Goal: Task Accomplishment & Management: Manage account settings

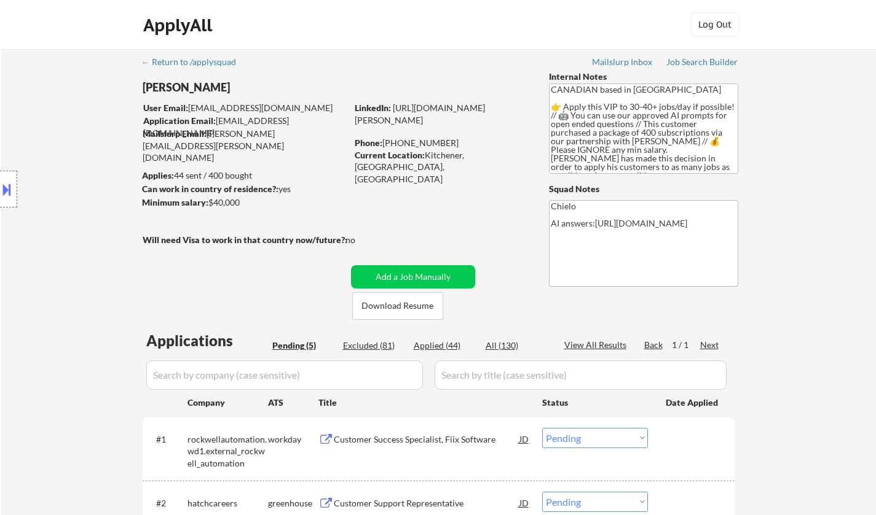
select select ""pending""
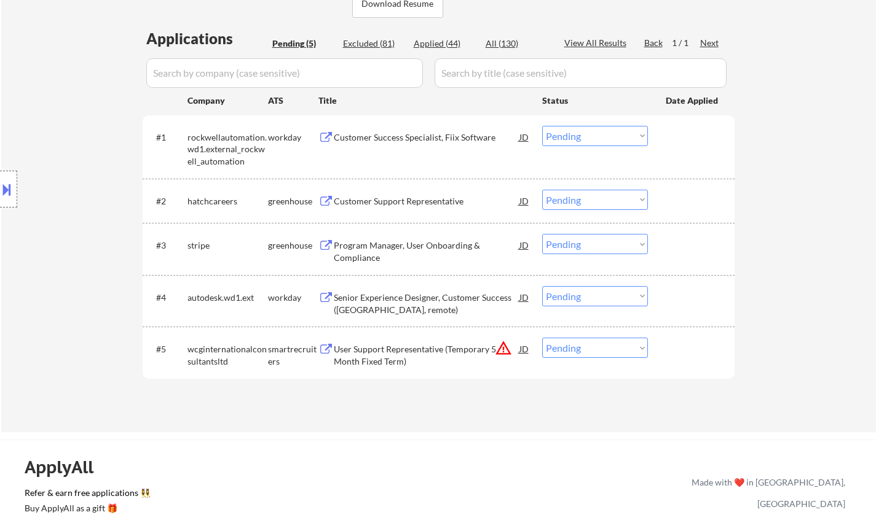
scroll to position [246, 0]
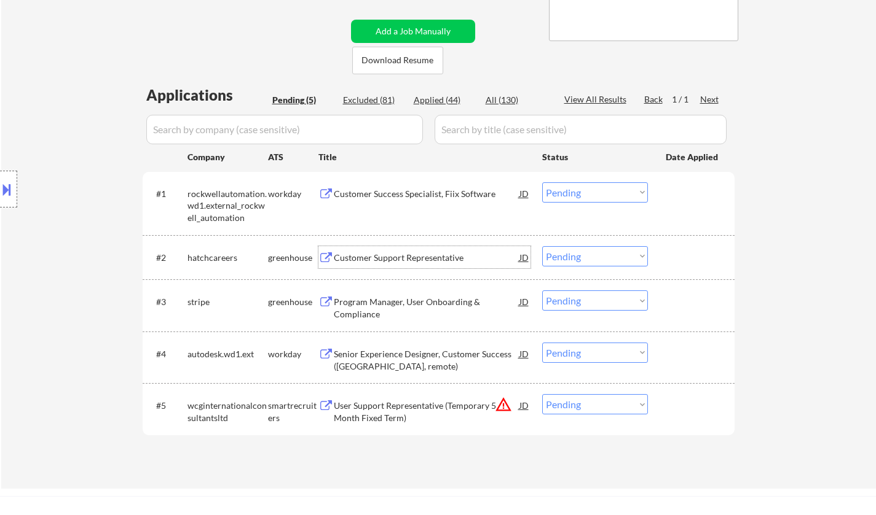
click at [402, 258] on div "Customer Support Representative" at bounding box center [427, 258] width 186 height 12
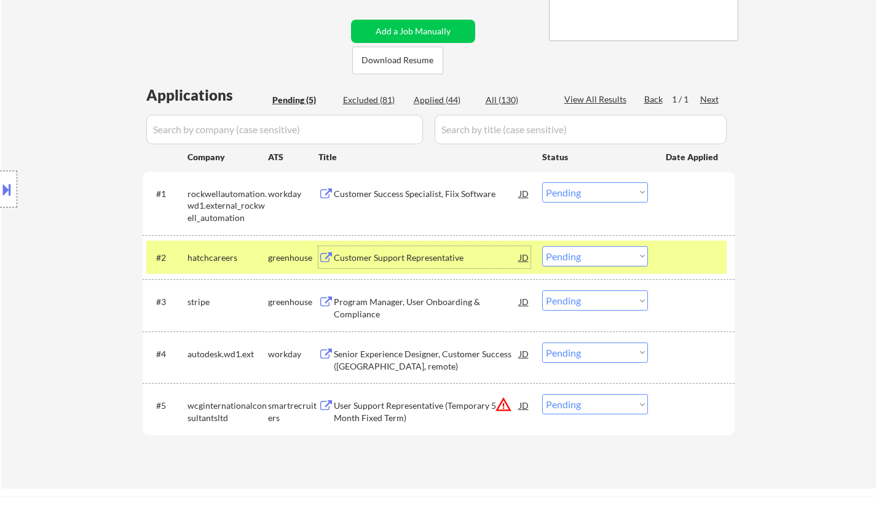
drag, startPoint x: 610, startPoint y: 251, endPoint x: 613, endPoint y: 262, distance: 12.1
click at [610, 251] on select "Choose an option... Pending Applied Excluded (Questions) Excluded (Expired) Exc…" at bounding box center [595, 256] width 106 height 20
click at [542, 246] on select "Choose an option... Pending Applied Excluded (Questions) Excluded (Expired) Exc…" at bounding box center [595, 256] width 106 height 20
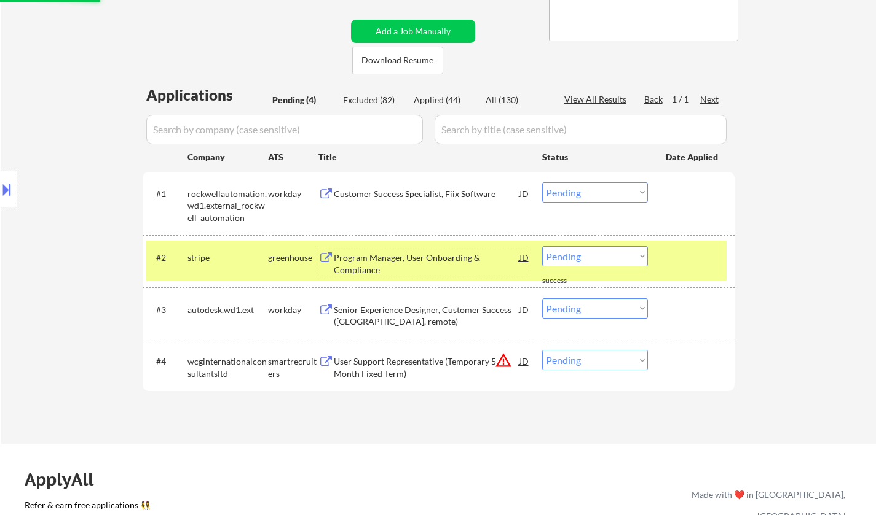
click at [397, 253] on div "Program Manager, User Onboarding & Compliance" at bounding box center [427, 264] width 186 height 24
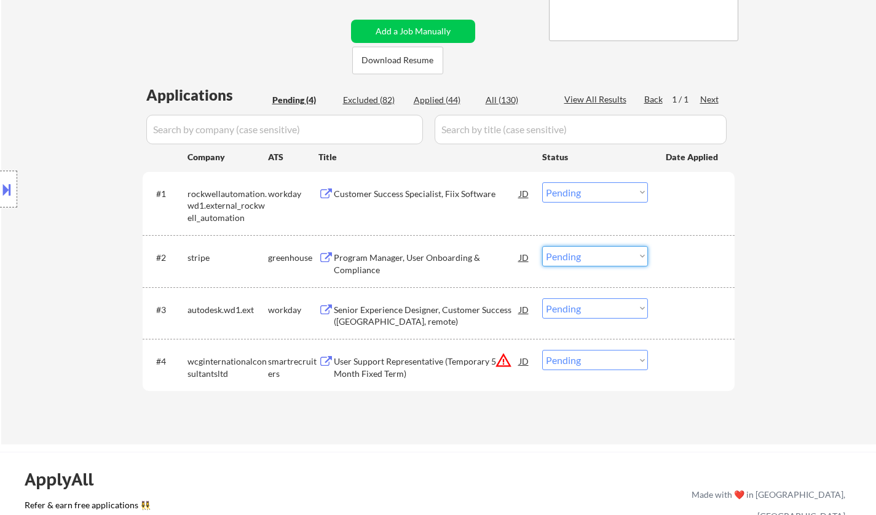
drag, startPoint x: 603, startPoint y: 259, endPoint x: 610, endPoint y: 263, distance: 8.5
click at [603, 259] on select "Choose an option... Pending Applied Excluded (Questions) Excluded (Expired) Exc…" at bounding box center [595, 256] width 106 height 20
click at [542, 246] on select "Choose an option... Pending Applied Excluded (Questions) Excluded (Expired) Exc…" at bounding box center [595, 256] width 106 height 20
select select ""pending""
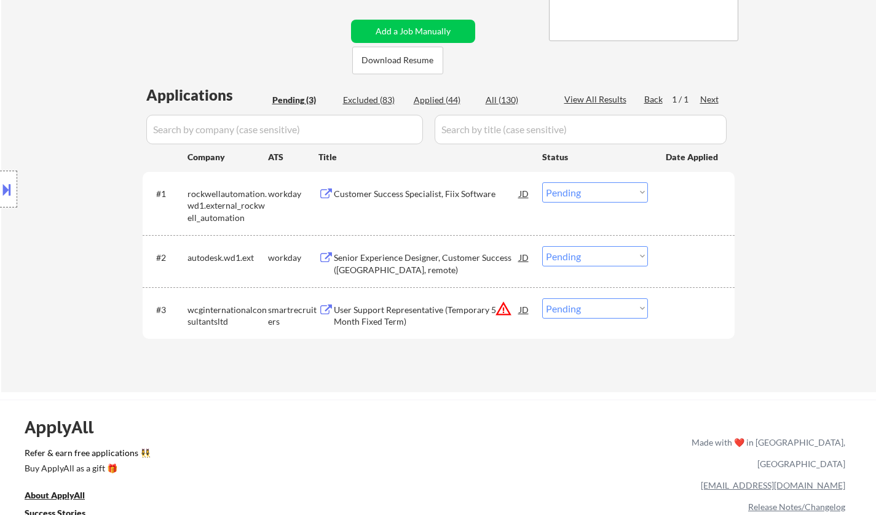
click at [615, 308] on select "Choose an option... Pending Applied Excluded (Questions) Excluded (Expired) Exc…" at bounding box center [595, 309] width 106 height 20
click at [377, 390] on div "← Return to /applysquad Mailslurp Inbox Job Search Builder Britton Russell User…" at bounding box center [438, 97] width 874 height 589
click at [582, 305] on select "Choose an option... Pending Applied Excluded (Questions) Excluded (Expired) Exc…" at bounding box center [595, 309] width 106 height 20
click at [821, 328] on div "← Return to /applysquad Mailslurp Inbox Job Search Builder Britton Russell User…" at bounding box center [438, 97] width 874 height 589
click at [605, 305] on select "Choose an option... Pending Applied Excluded (Questions) Excluded (Expired) Exc…" at bounding box center [595, 309] width 106 height 20
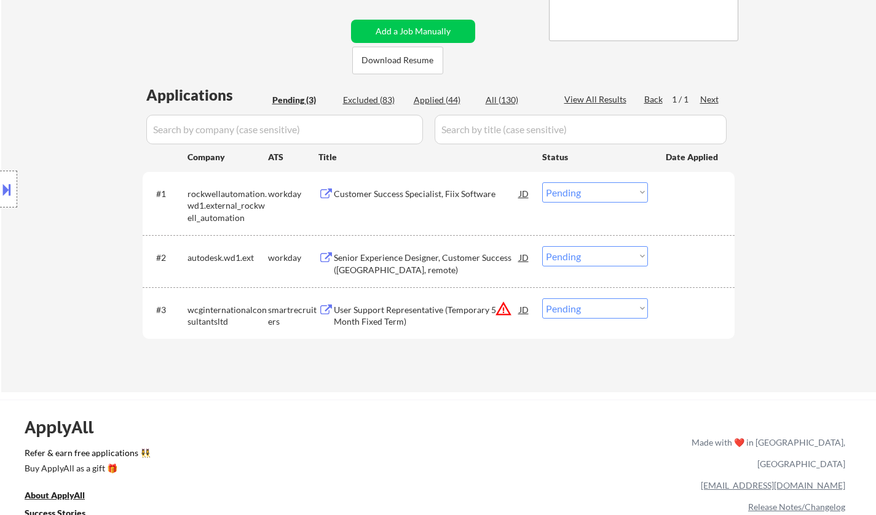
click at [507, 485] on div "ApplyAll Refer & earn free applications 👯‍♀️ Buy ApplyAll as a gift 🎁 About App…" at bounding box center [438, 506] width 876 height 195
click at [595, 307] on select "Choose an option... Pending Applied Excluded (Questions) Excluded (Expired) Exc…" at bounding box center [595, 309] width 106 height 20
select select ""excluded__other_""
click at [542, 299] on select "Choose an option... Pending Applied Excluded (Questions) Excluded (Expired) Exc…" at bounding box center [595, 309] width 106 height 20
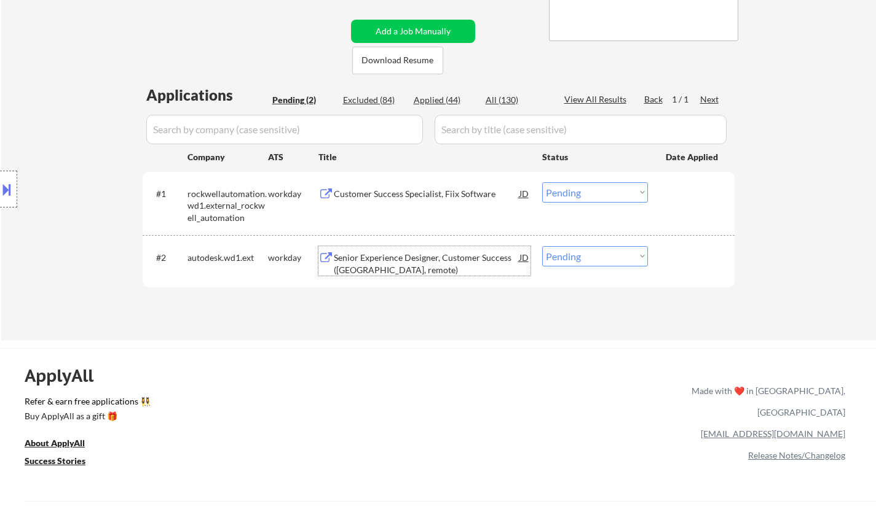
click at [404, 256] on div "Senior Experience Designer, Customer Success (Canada, remote)" at bounding box center [427, 264] width 186 height 24
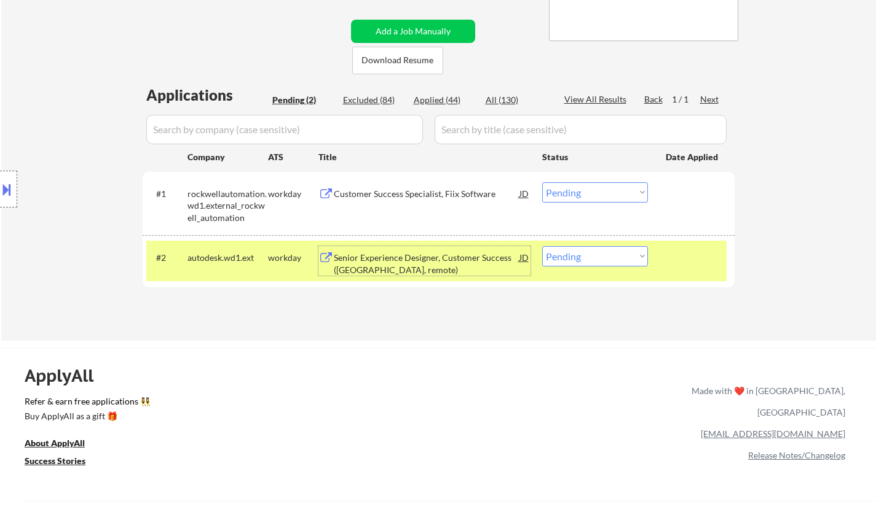
click at [615, 264] on select "Choose an option... Pending Applied Excluded (Questions) Excluded (Expired) Exc…" at bounding box center [595, 256] width 106 height 20
select select ""excluded__bad_match_""
click at [542, 246] on select "Choose an option... Pending Applied Excluded (Questions) Excluded (Expired) Exc…" at bounding box center [595, 256] width 106 height 20
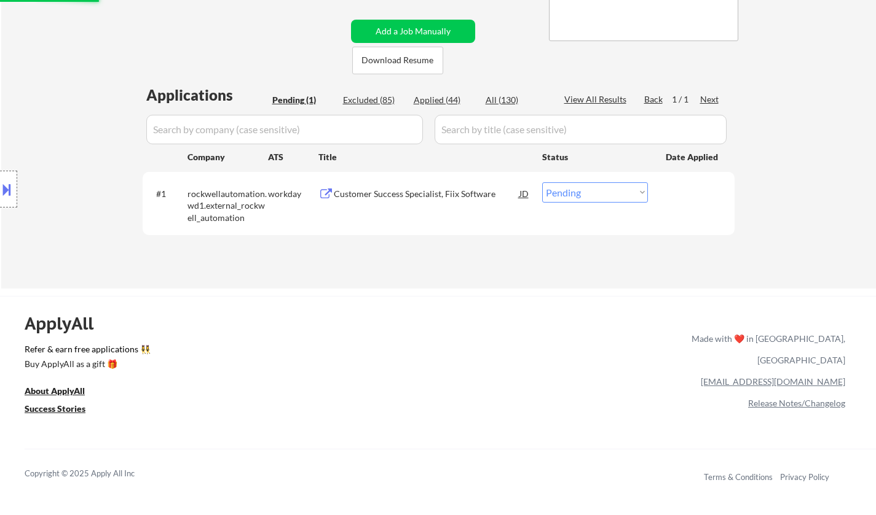
click at [439, 189] on div "Customer Success Specialist, Fiix Software" at bounding box center [427, 194] width 186 height 12
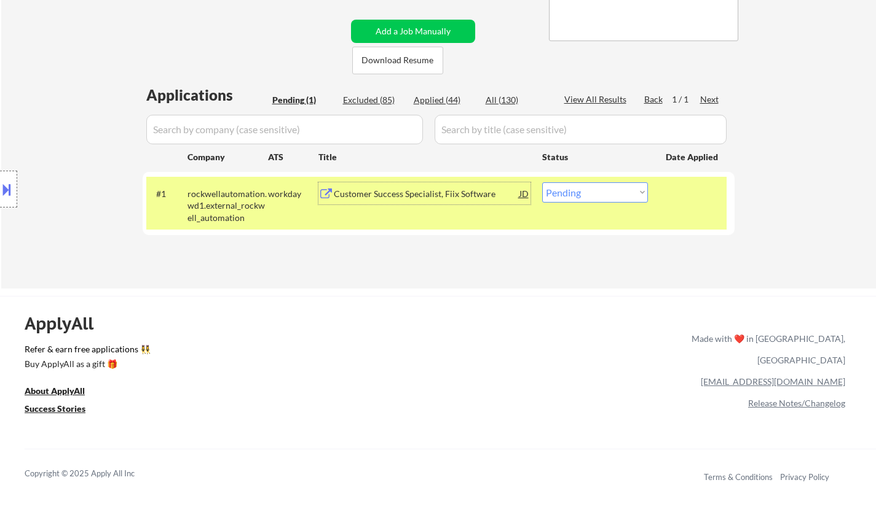
click at [578, 192] on select "Choose an option... Pending Applied Excluded (Questions) Excluded (Expired) Exc…" at bounding box center [595, 192] width 106 height 20
select select ""applied""
click at [542, 182] on select "Choose an option... Pending Applied Excluded (Questions) Excluded (Expired) Exc…" at bounding box center [595, 192] width 106 height 20
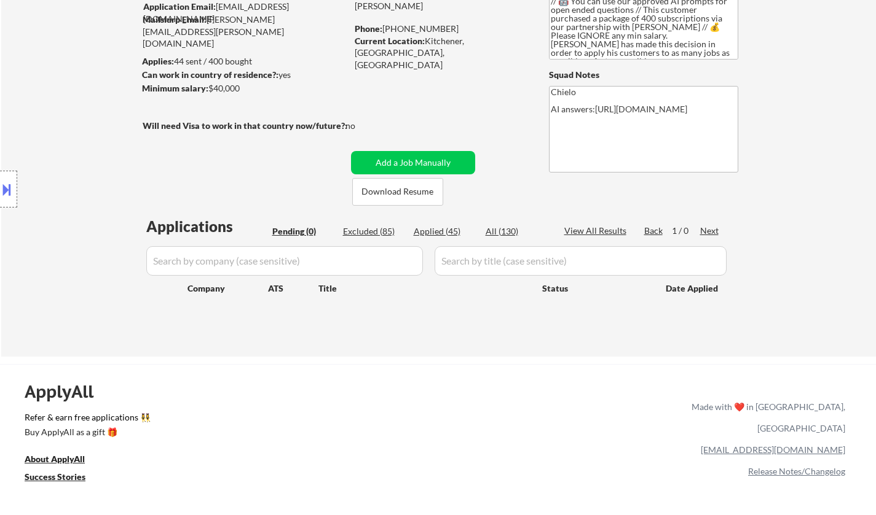
scroll to position [61, 0]
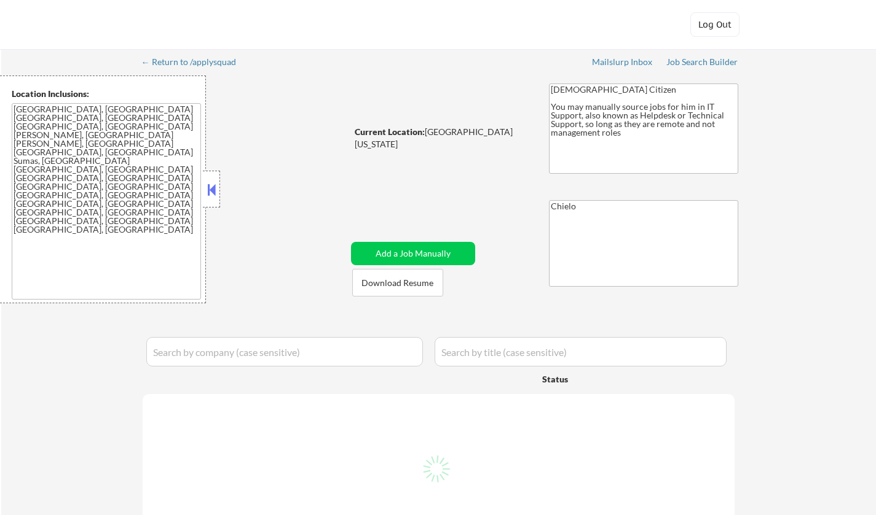
select select ""pending""
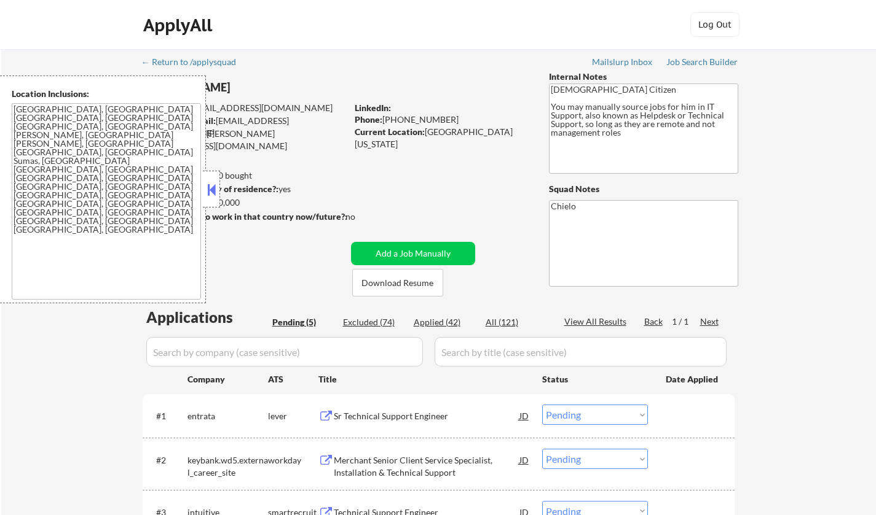
click at [203, 187] on div at bounding box center [211, 189] width 17 height 37
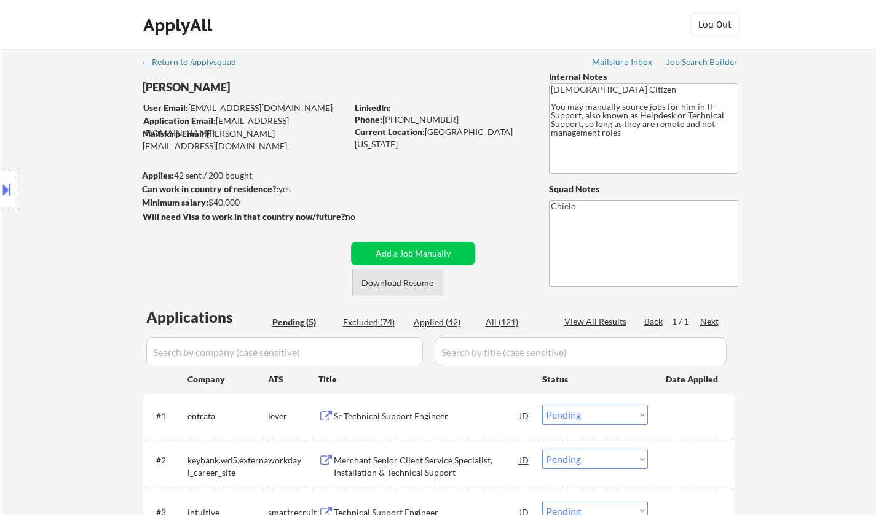
click at [394, 278] on button "Download Resume" at bounding box center [397, 283] width 91 height 28
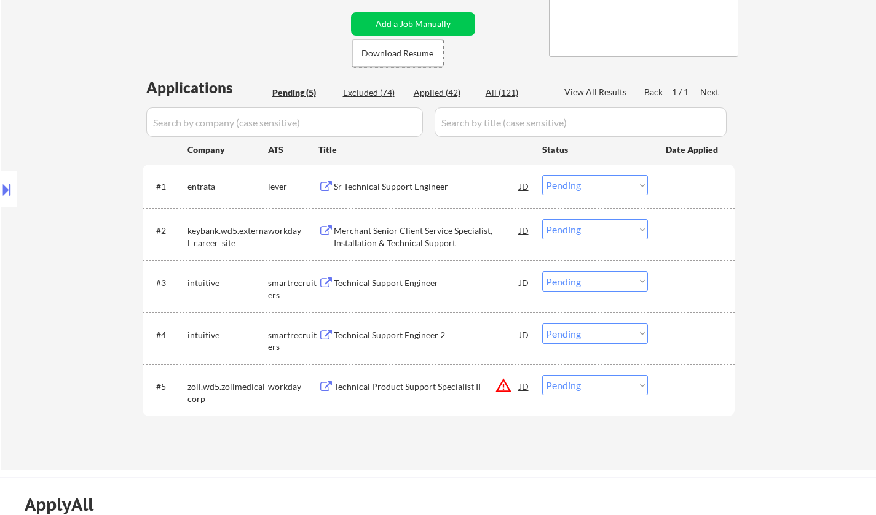
scroll to position [246, 0]
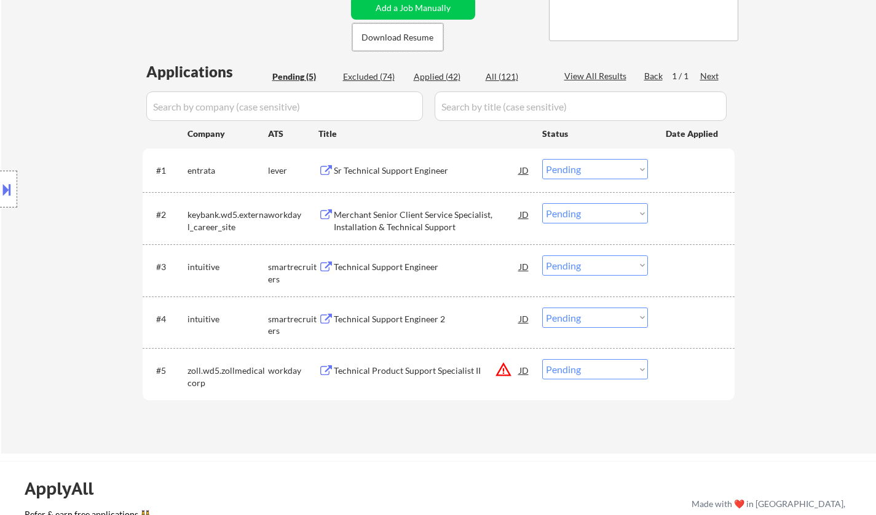
click at [383, 170] on div "Sr Technical Support Engineer" at bounding box center [427, 171] width 186 height 12
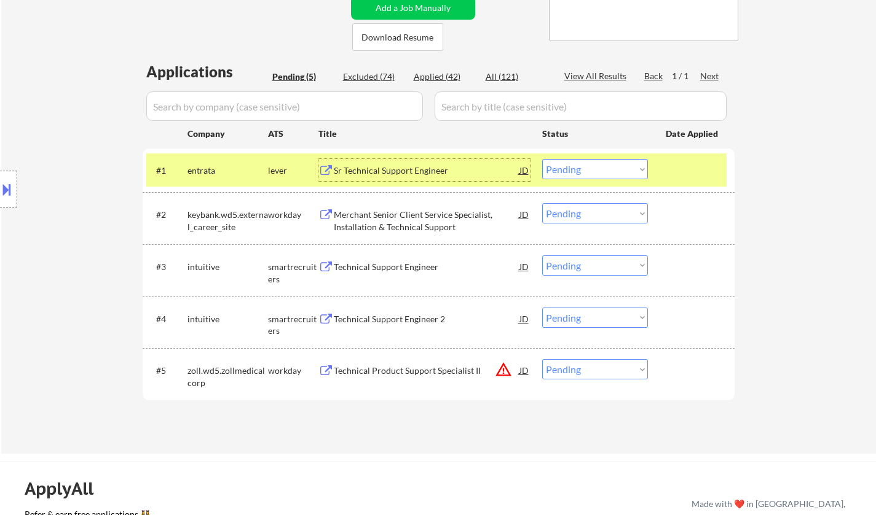
click at [594, 167] on select "Choose an option... Pending Applied Excluded (Questions) Excluded (Expired) Exc…" at bounding box center [595, 169] width 106 height 20
click at [542, 159] on select "Choose an option... Pending Applied Excluded (Questions) Excluded (Expired) Exc…" at bounding box center [595, 169] width 106 height 20
select select ""pending""
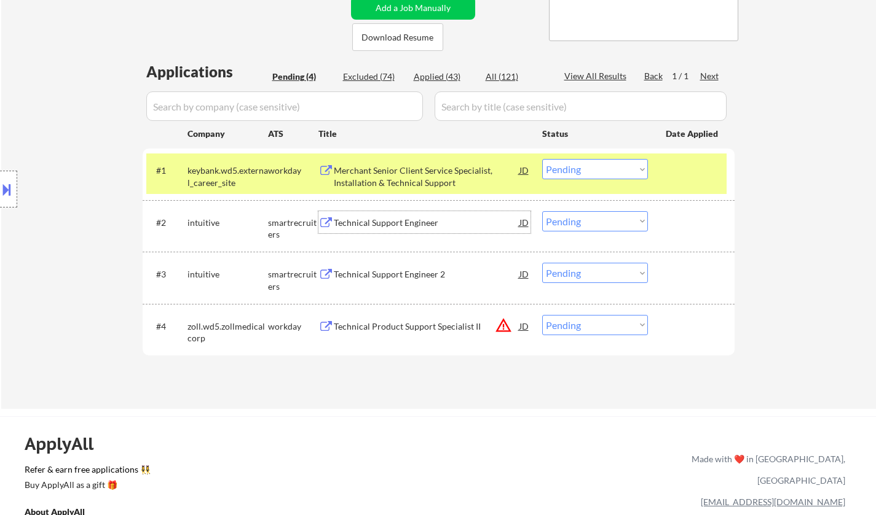
click at [388, 222] on div "Technical Support Engineer" at bounding box center [427, 223] width 186 height 12
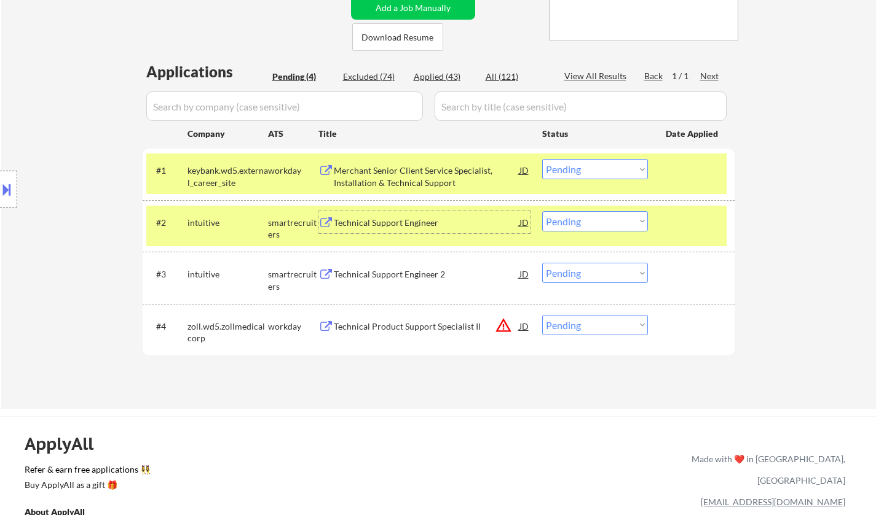
drag, startPoint x: 574, startPoint y: 219, endPoint x: 584, endPoint y: 221, distance: 10.1
click at [575, 219] on select "Choose an option... Pending Applied Excluded (Questions) Excluded (Expired) Exc…" at bounding box center [595, 221] width 106 height 20
click at [542, 211] on select "Choose an option... Pending Applied Excluded (Questions) Excluded (Expired) Exc…" at bounding box center [595, 221] width 106 height 20
select select ""pending""
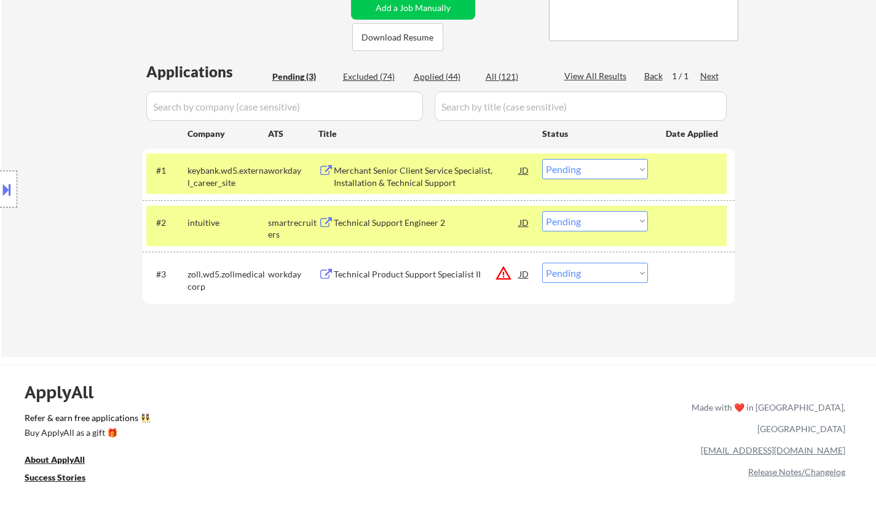
drag, startPoint x: 596, startPoint y: 273, endPoint x: 607, endPoint y: 281, distance: 13.3
click at [597, 273] on select "Choose an option... Pending Applied Excluded (Questions) Excluded (Expired) Exc…" at bounding box center [595, 273] width 106 height 20
select select ""excluded__location_""
click at [542, 263] on select "Choose an option... Pending Applied Excluded (Questions) Excluded (Expired) Exc…" at bounding box center [595, 273] width 106 height 20
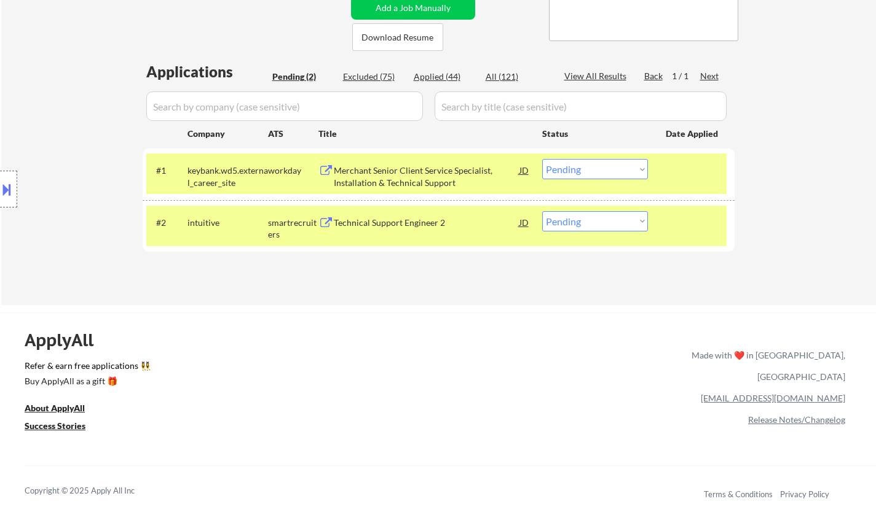
click at [391, 168] on div "Merchant Senior Client Service Specialist, Installation & Technical Support" at bounding box center [427, 177] width 186 height 24
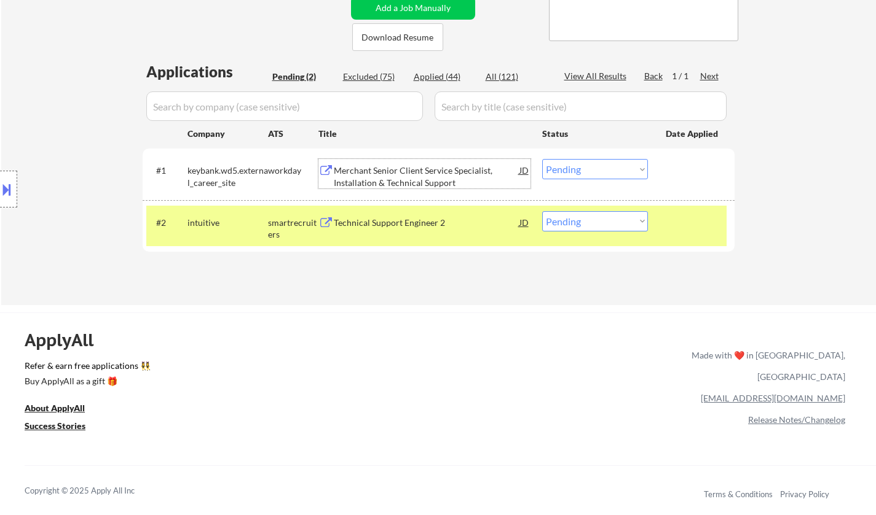
click at [637, 177] on select "Choose an option... Pending Applied Excluded (Questions) Excluded (Expired) Exc…" at bounding box center [595, 169] width 106 height 20
click at [542, 159] on select "Choose an option... Pending Applied Excluded (Questions) Excluded (Expired) Exc…" at bounding box center [595, 169] width 106 height 20
select select ""pending""
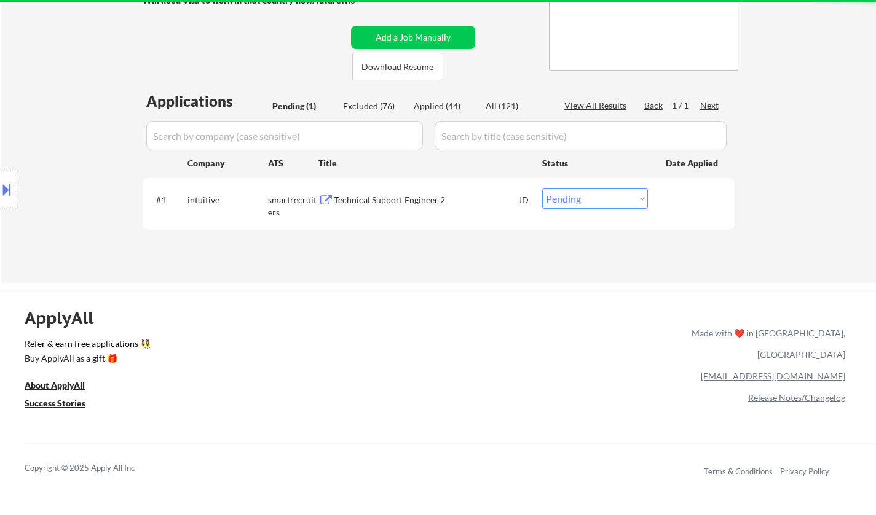
scroll to position [123, 0]
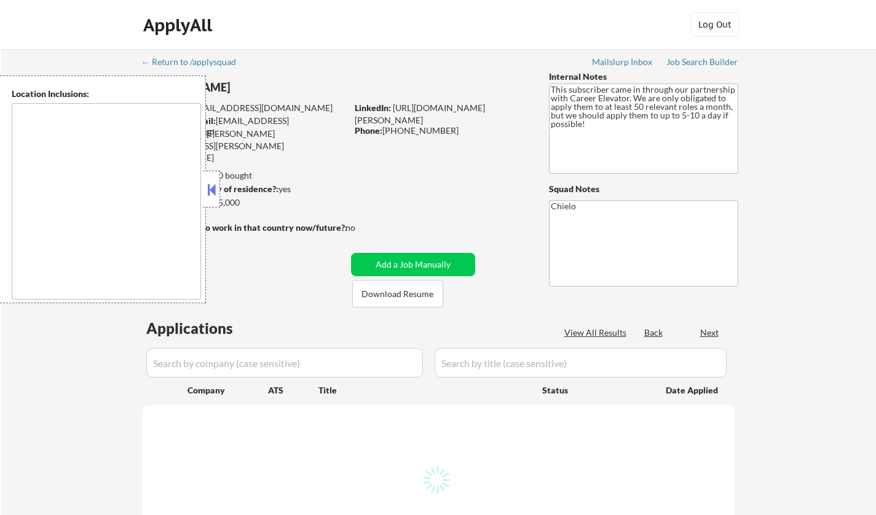
type textarea "[GEOGRAPHIC_DATA], [GEOGRAPHIC_DATA] [GEOGRAPHIC_DATA], [GEOGRAPHIC_DATA] [GEOG…"
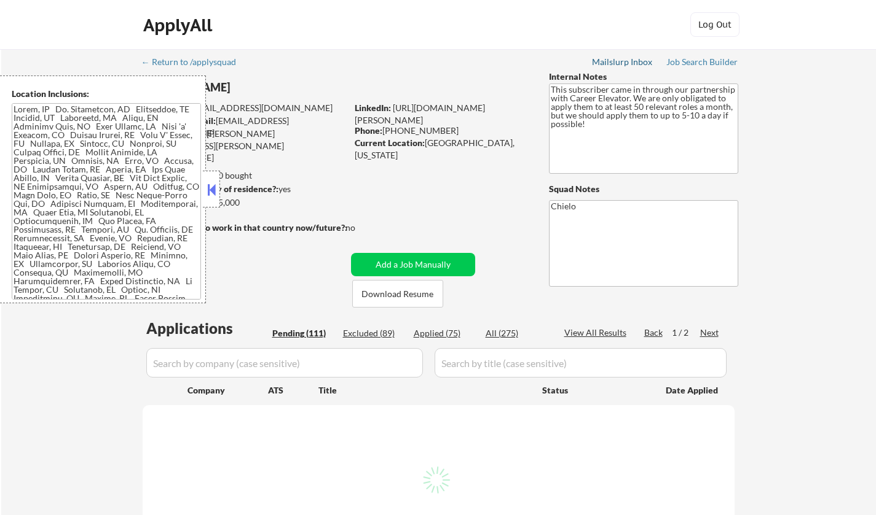
select select ""pending""
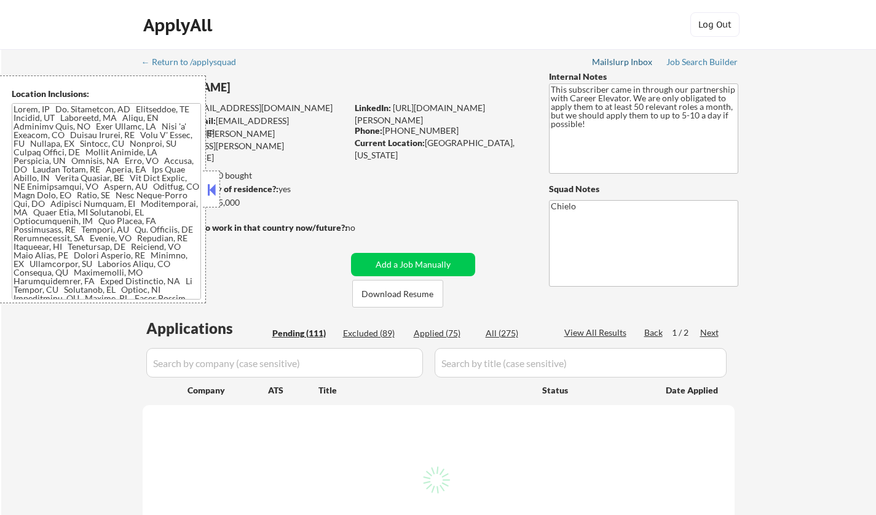
select select ""pending""
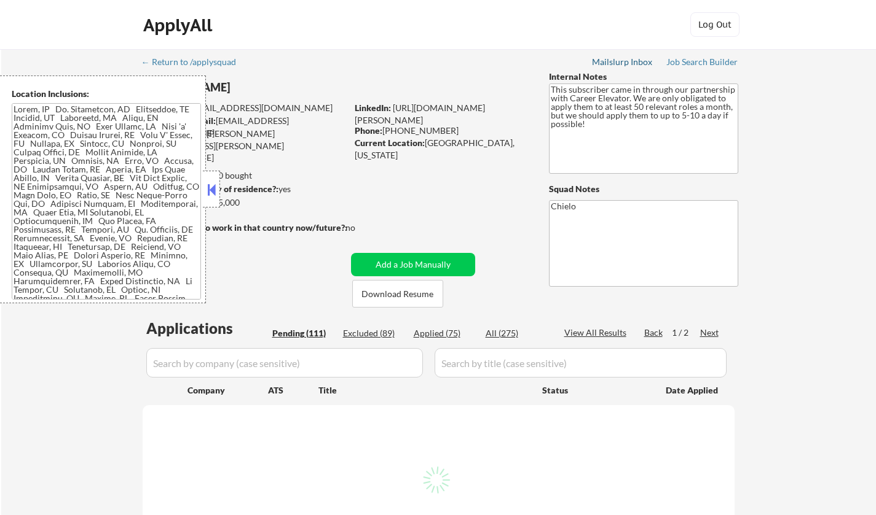
select select ""pending""
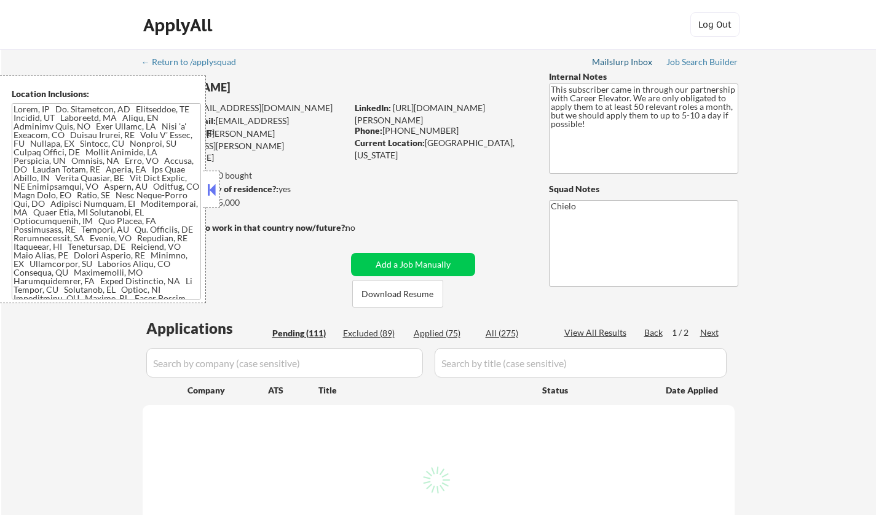
select select ""pending""
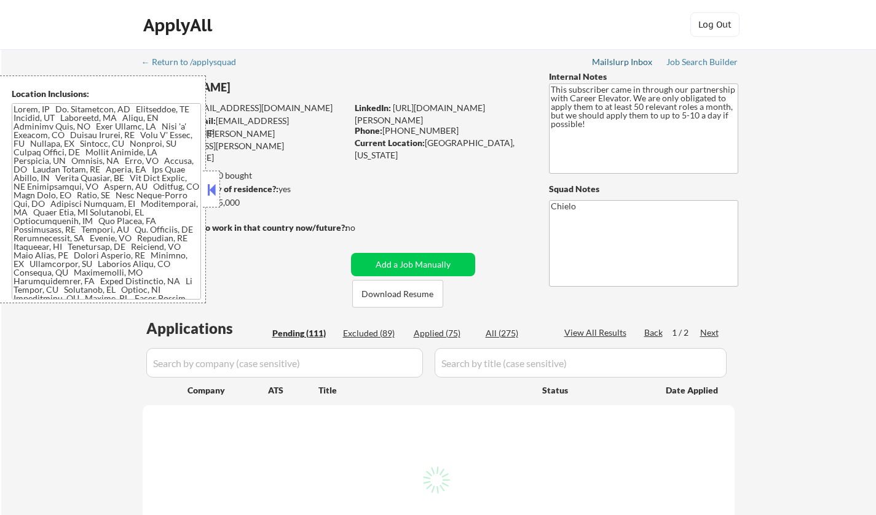
select select ""pending""
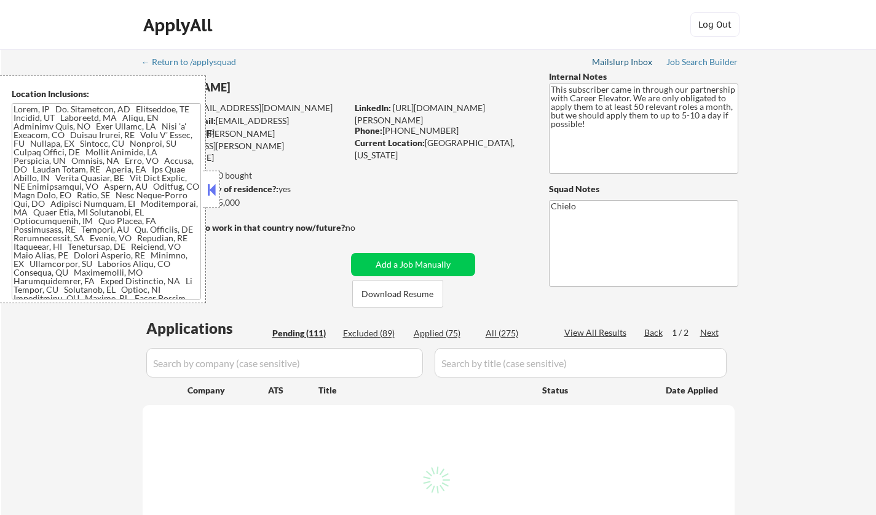
select select ""pending""
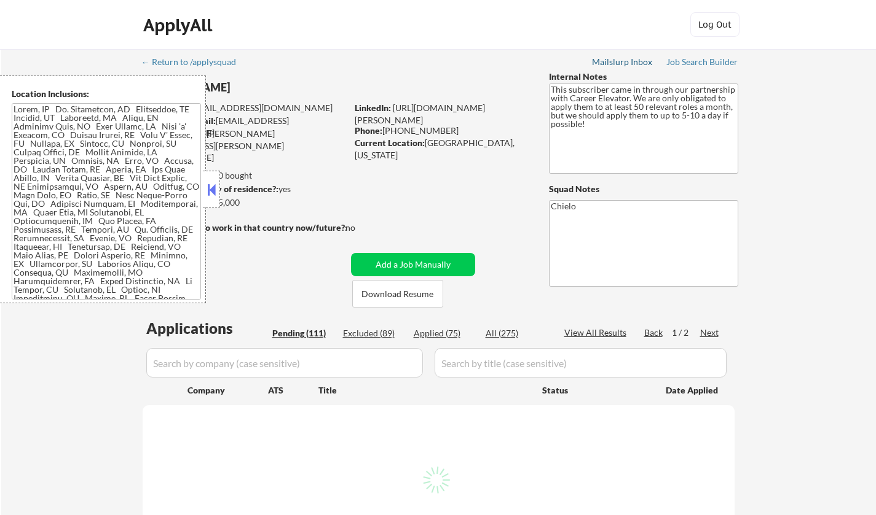
select select ""pending""
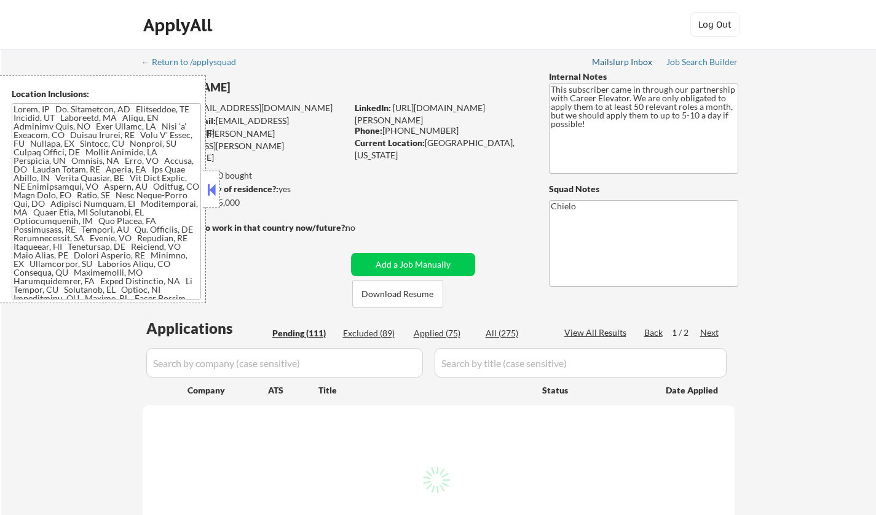
select select ""pending""
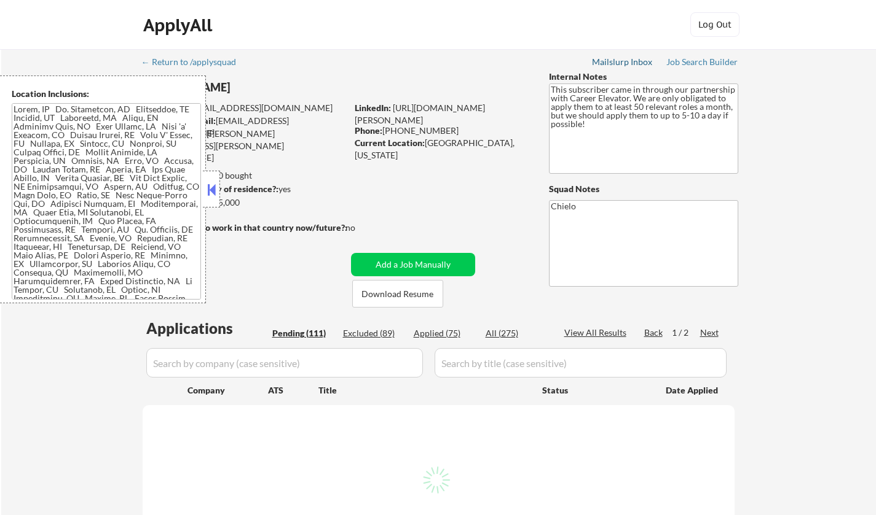
select select ""pending""
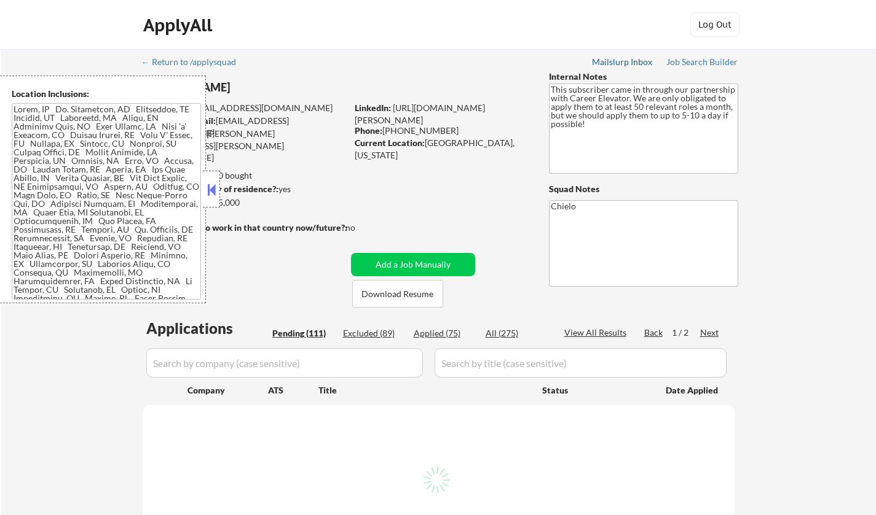
select select ""pending""
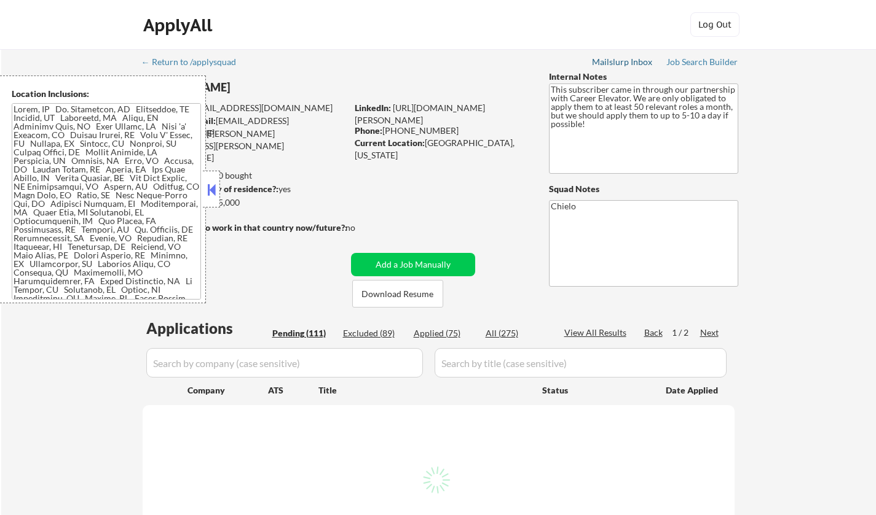
select select ""pending""
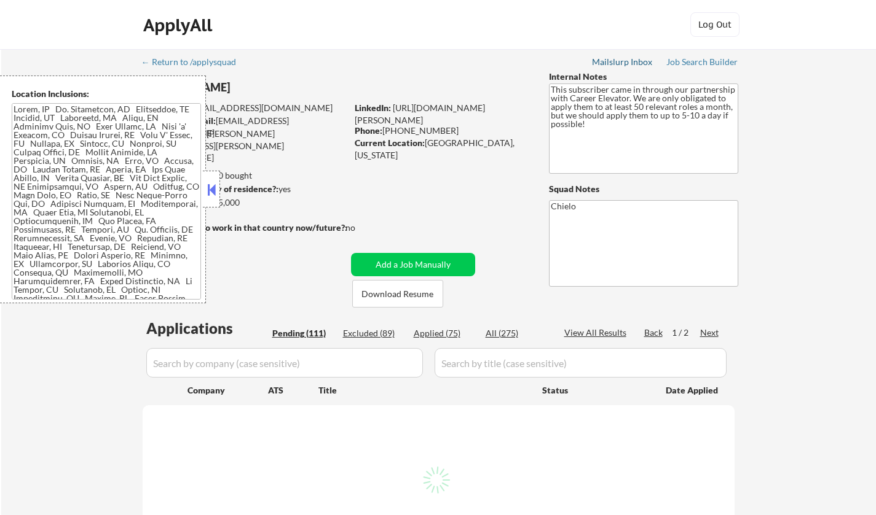
select select ""pending""
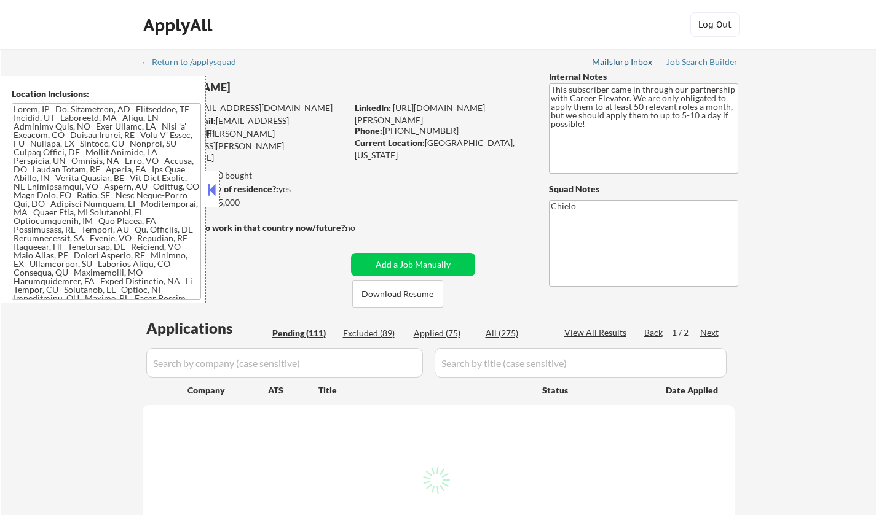
select select ""pending""
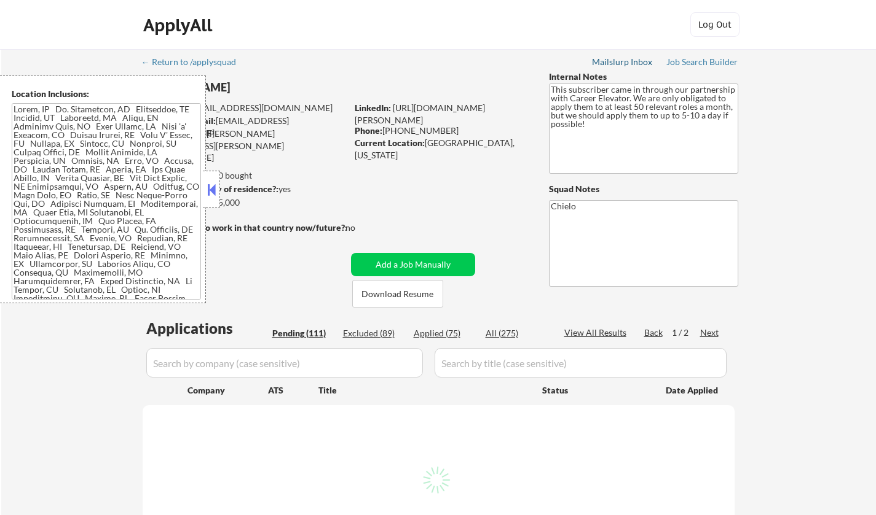
select select ""pending""
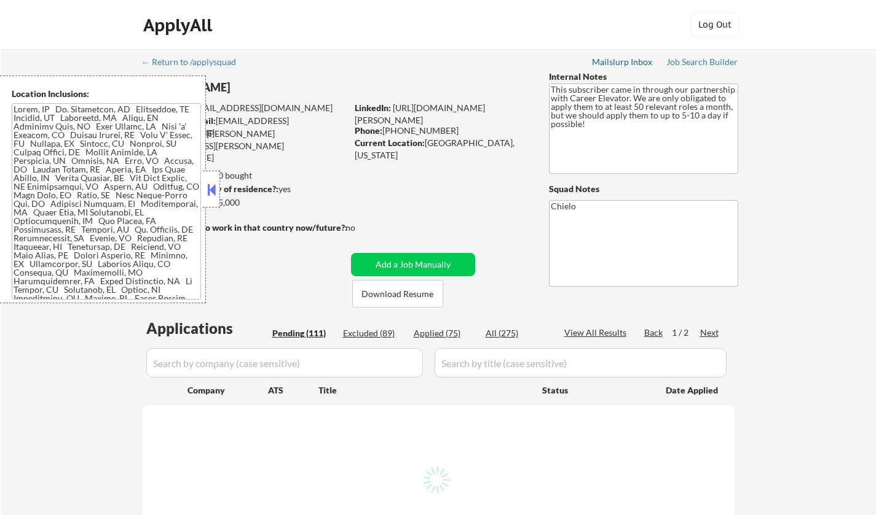
select select ""pending""
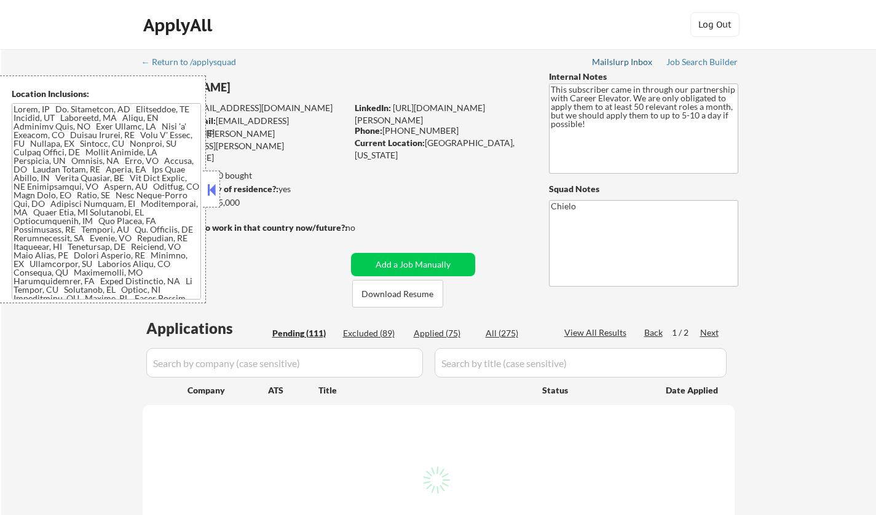
select select ""pending""
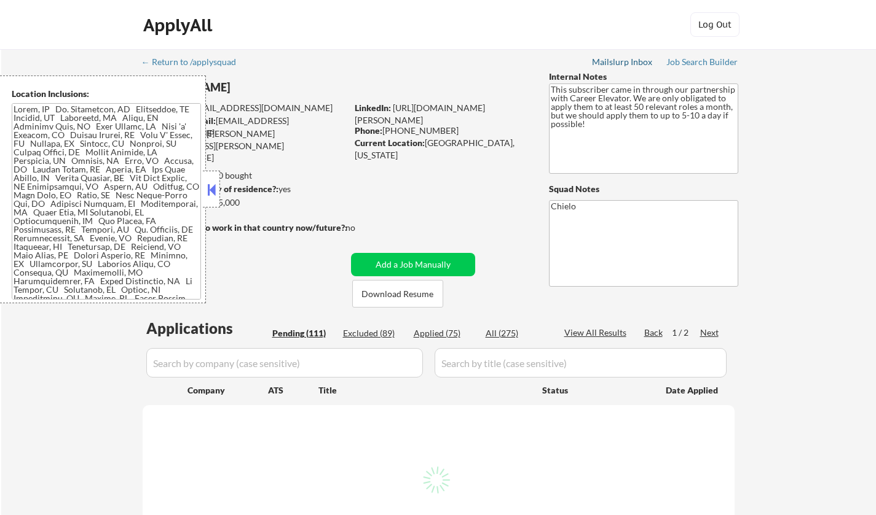
select select ""pending""
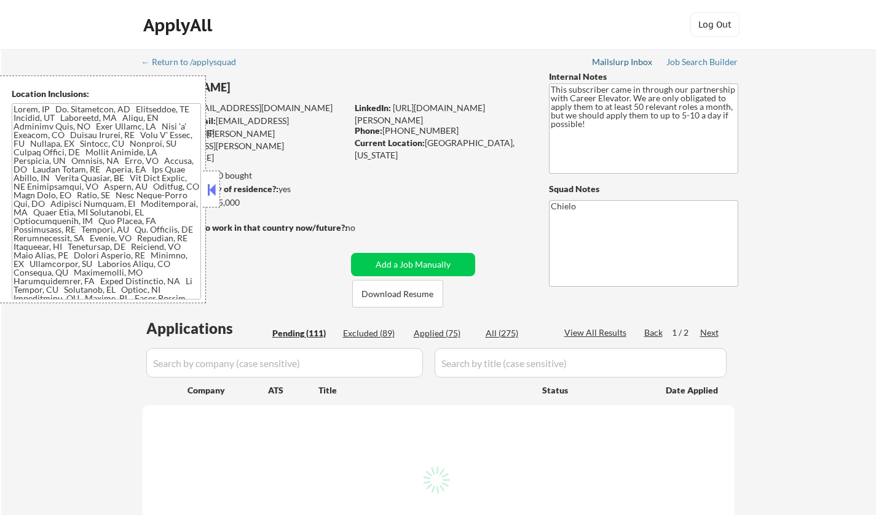
select select ""pending""
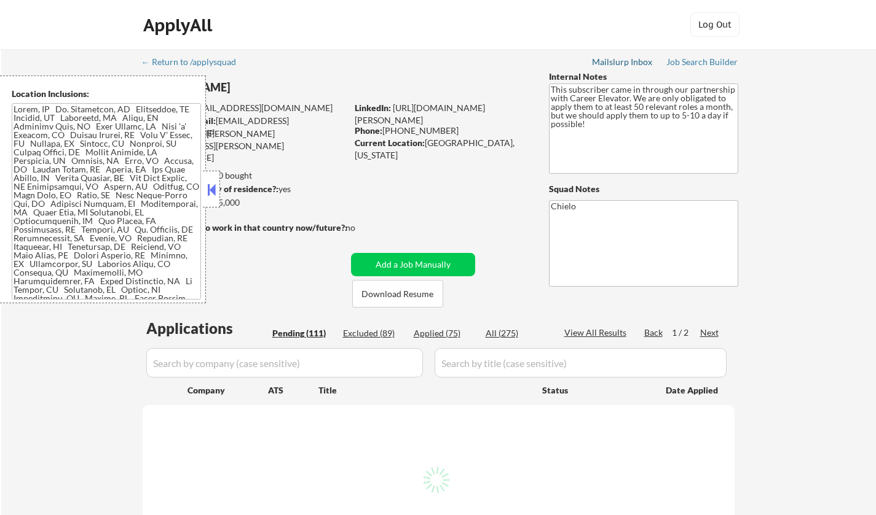
select select ""pending""
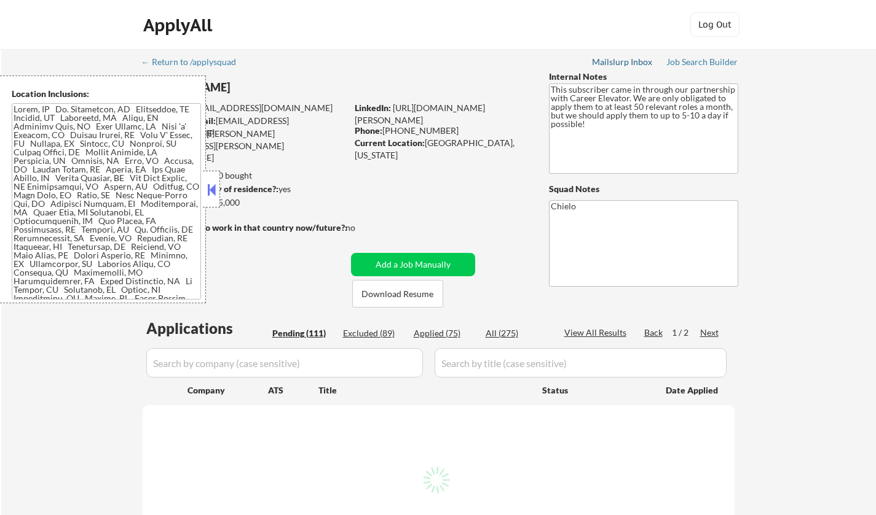
select select ""pending""
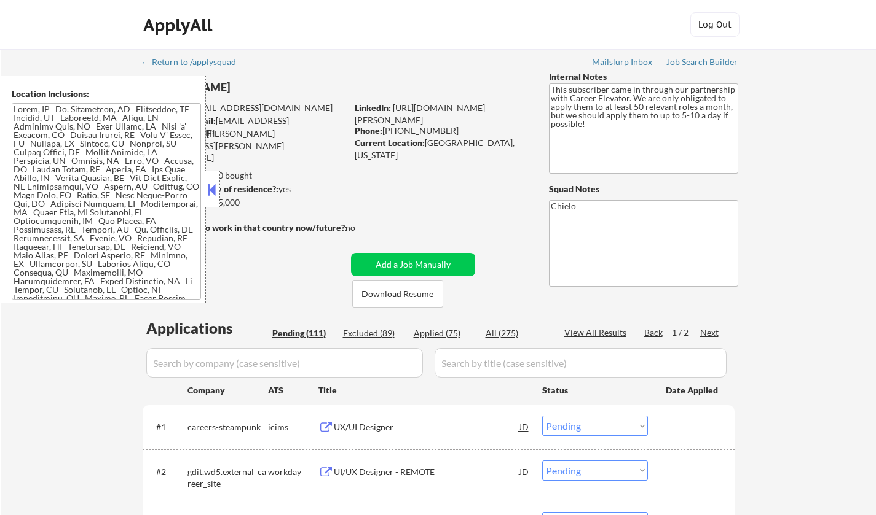
drag, startPoint x: 214, startPoint y: 194, endPoint x: 227, endPoint y: 192, distance: 13.7
click at [214, 194] on button at bounding box center [212, 190] width 14 height 18
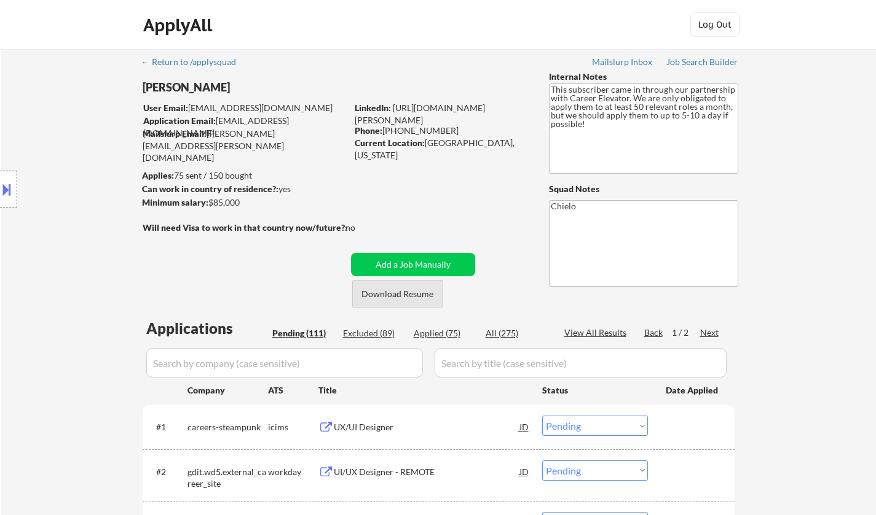
click at [417, 298] on button "Download Resume" at bounding box center [397, 294] width 91 height 28
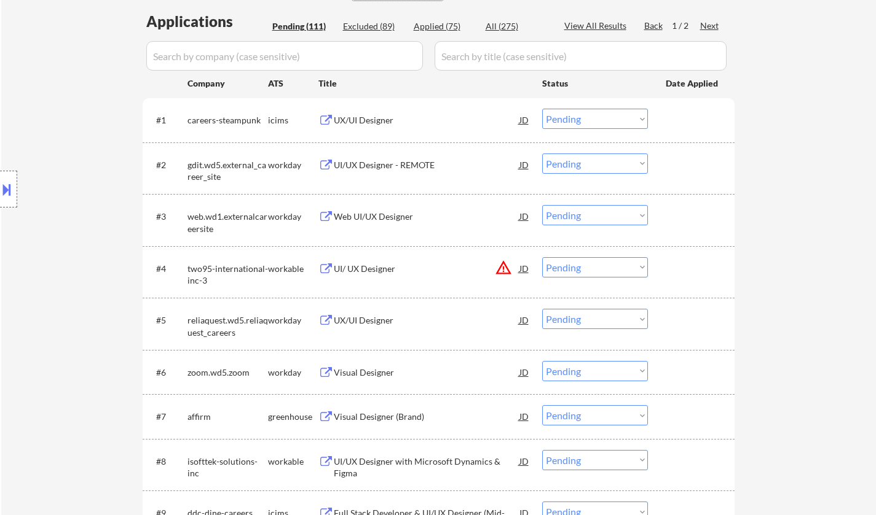
scroll to position [61, 0]
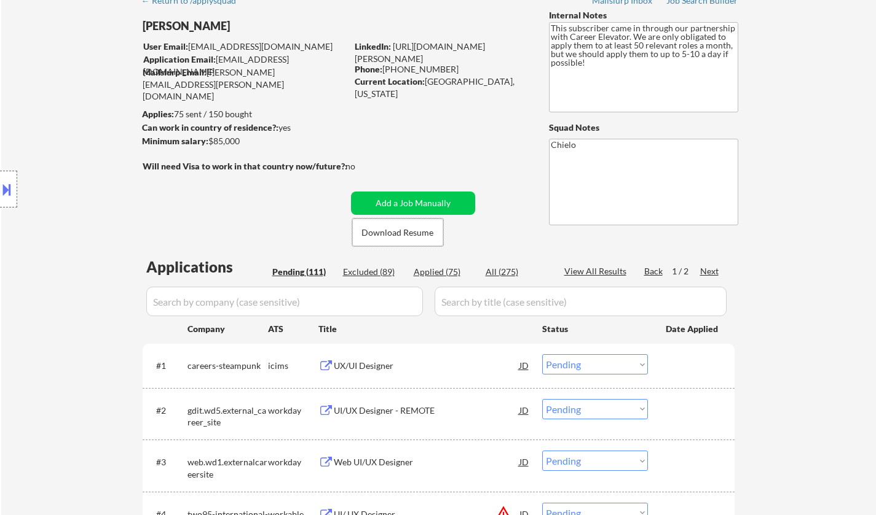
click at [708, 271] on div "Next" at bounding box center [710, 271] width 20 height 12
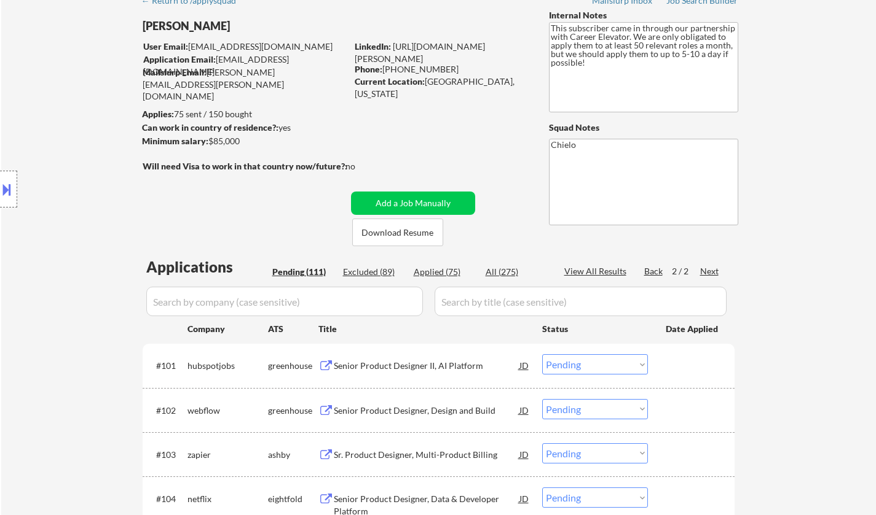
click at [394, 373] on div "Senior Product Designer II, AI Platform" at bounding box center [427, 366] width 186 height 22
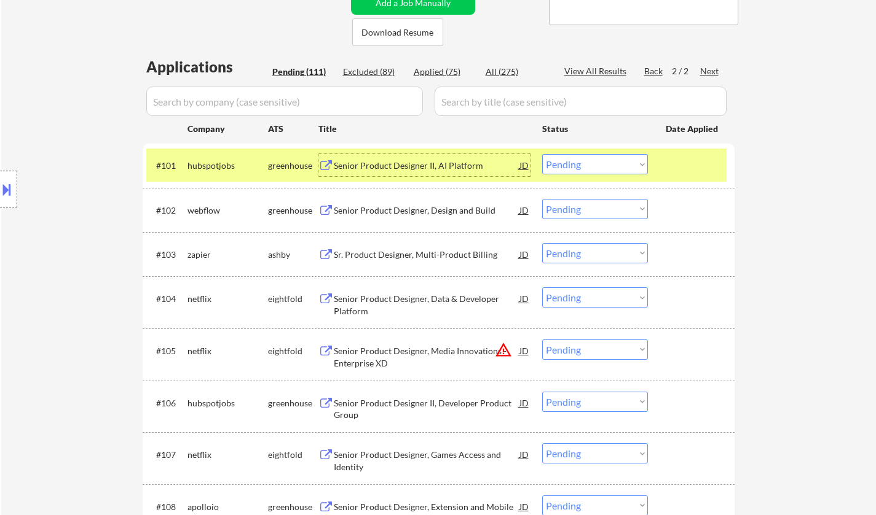
scroll to position [307, 0]
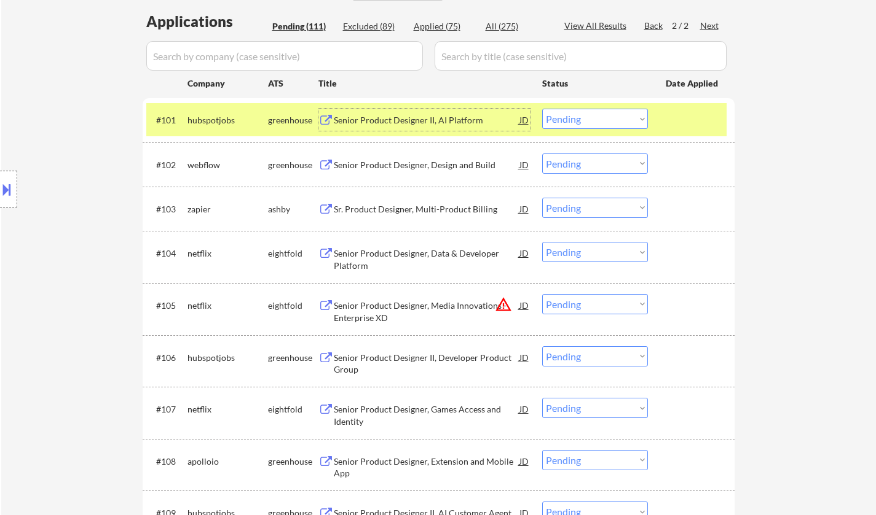
drag, startPoint x: 605, startPoint y: 119, endPoint x: 598, endPoint y: 125, distance: 8.7
click at [605, 119] on select "Choose an option... Pending Applied Excluded (Questions) Excluded (Expired) Exc…" at bounding box center [595, 119] width 106 height 20
click at [542, 109] on select "Choose an option... Pending Applied Excluded (Questions) Excluded (Expired) Exc…" at bounding box center [595, 119] width 106 height 20
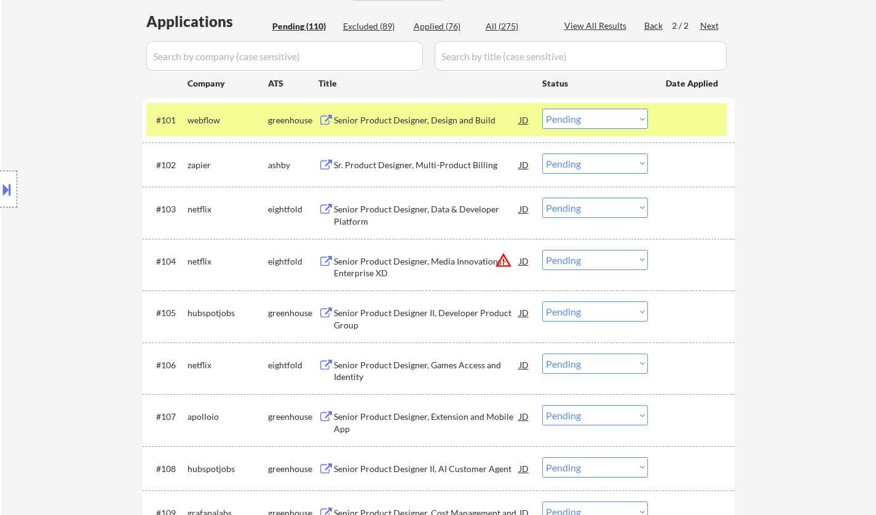
click at [428, 122] on div "Senior Product Designer, Design and Build" at bounding box center [427, 120] width 186 height 12
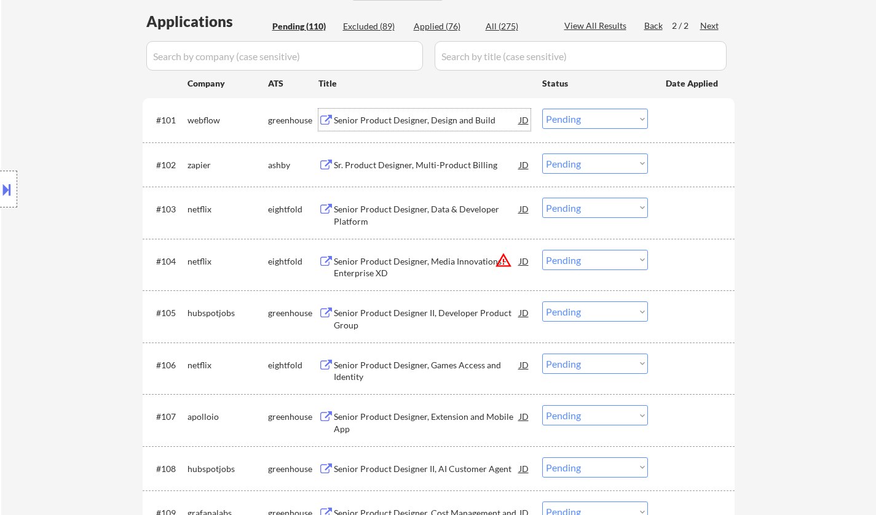
click at [578, 122] on select "Choose an option... Pending Applied Excluded (Questions) Excluded (Expired) Exc…" at bounding box center [595, 119] width 106 height 20
click at [542, 109] on select "Choose an option... Pending Applied Excluded (Questions) Excluded (Expired) Exc…" at bounding box center [595, 119] width 106 height 20
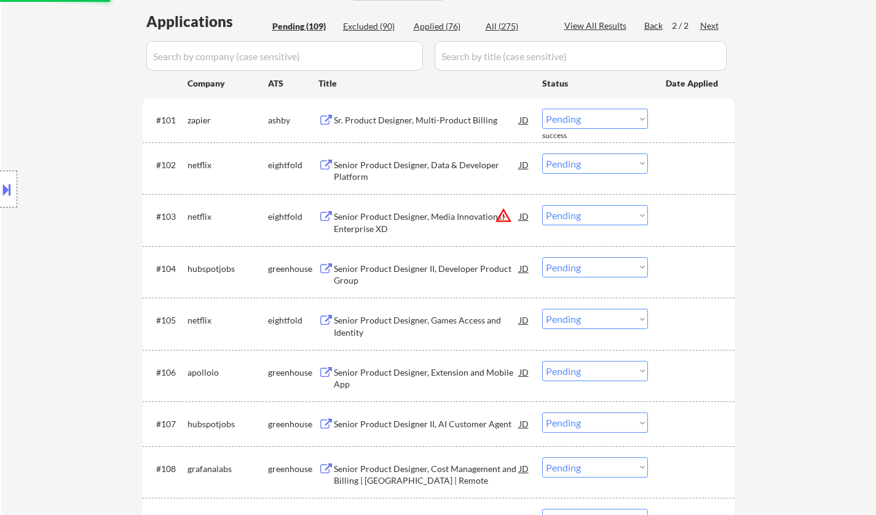
click at [427, 118] on div "Sr. Product Designer, Multi-Product Billing" at bounding box center [427, 120] width 186 height 12
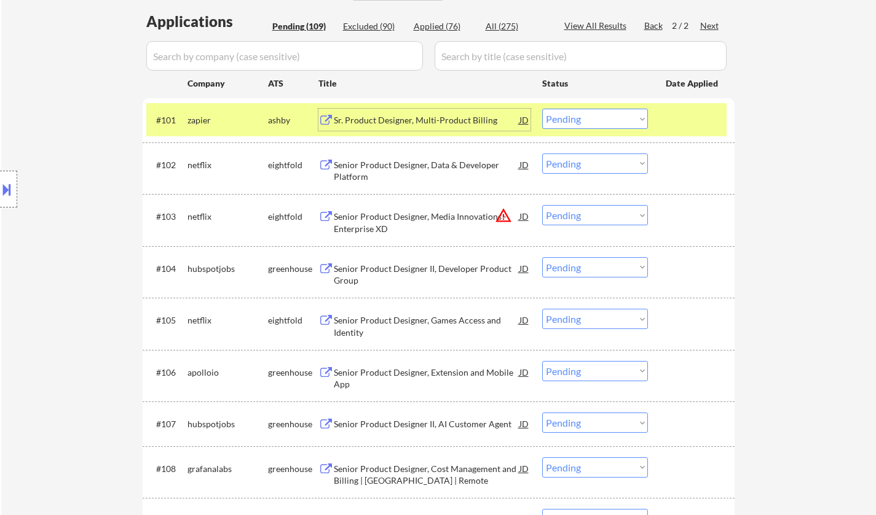
drag, startPoint x: 602, startPoint y: 116, endPoint x: 604, endPoint y: 127, distance: 11.2
click at [602, 119] on select "Choose an option... Pending Applied Excluded (Questions) Excluded (Expired) Exc…" at bounding box center [595, 119] width 106 height 20
click at [542, 109] on select "Choose an option... Pending Applied Excluded (Questions) Excluded (Expired) Exc…" at bounding box center [595, 119] width 106 height 20
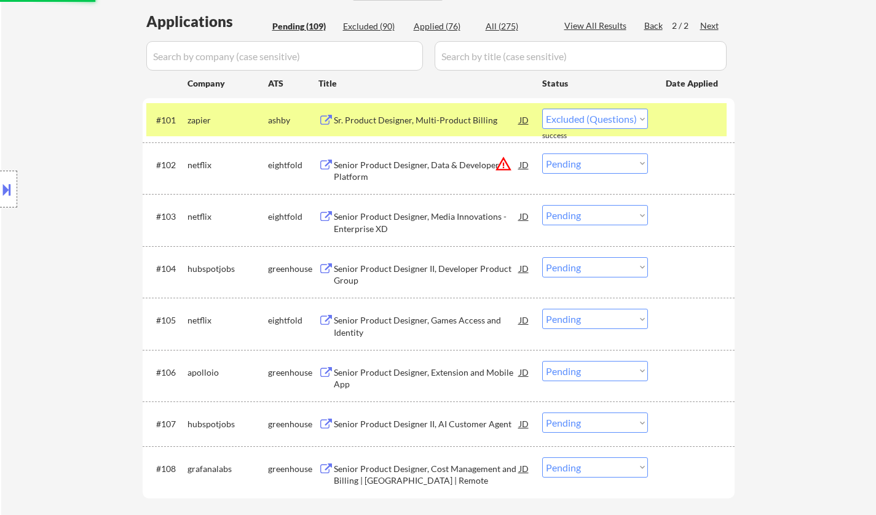
select select ""pending""
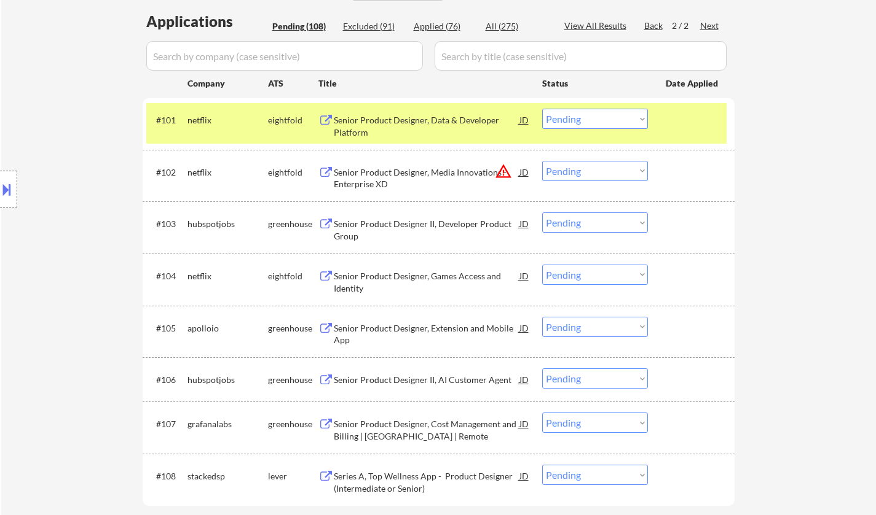
click at [394, 334] on div "Senior Product Designer, Extension and Mobile App" at bounding box center [427, 335] width 186 height 24
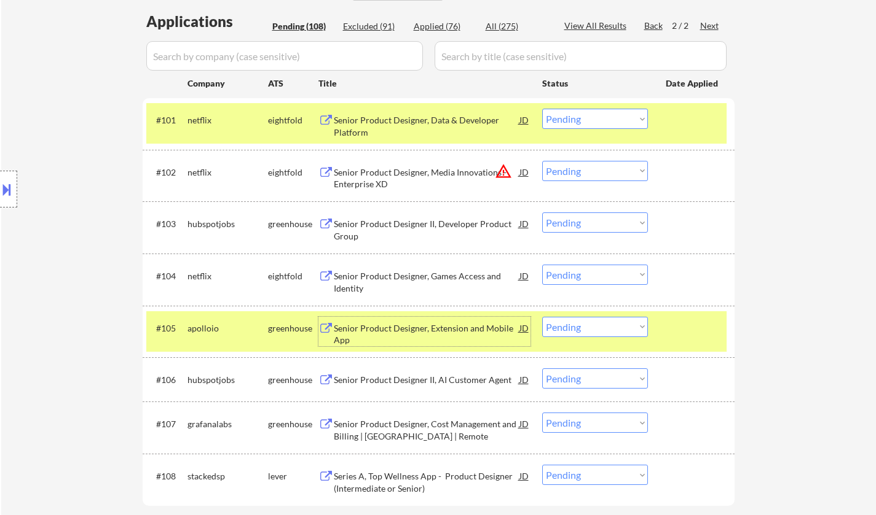
scroll to position [369, 0]
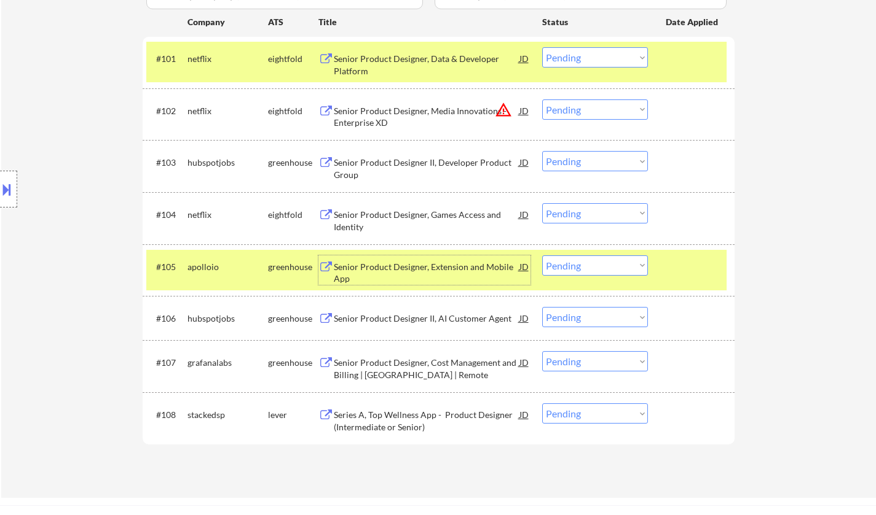
click at [601, 259] on select "Choose an option... Pending Applied Excluded (Questions) Excluded (Expired) Exc…" at bounding box center [595, 266] width 106 height 20
click at [542, 256] on select "Choose an option... Pending Applied Excluded (Questions) Excluded (Expired) Exc…" at bounding box center [595, 266] width 106 height 20
select select ""pending""
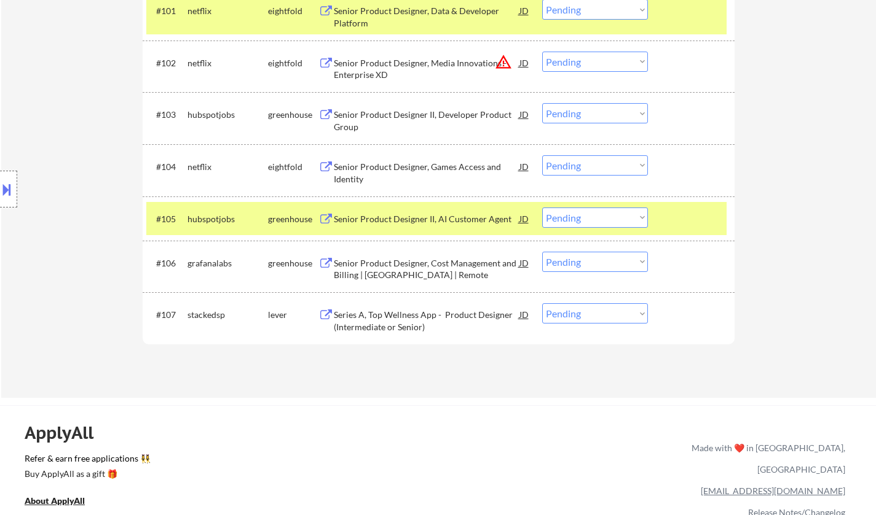
scroll to position [430, 0]
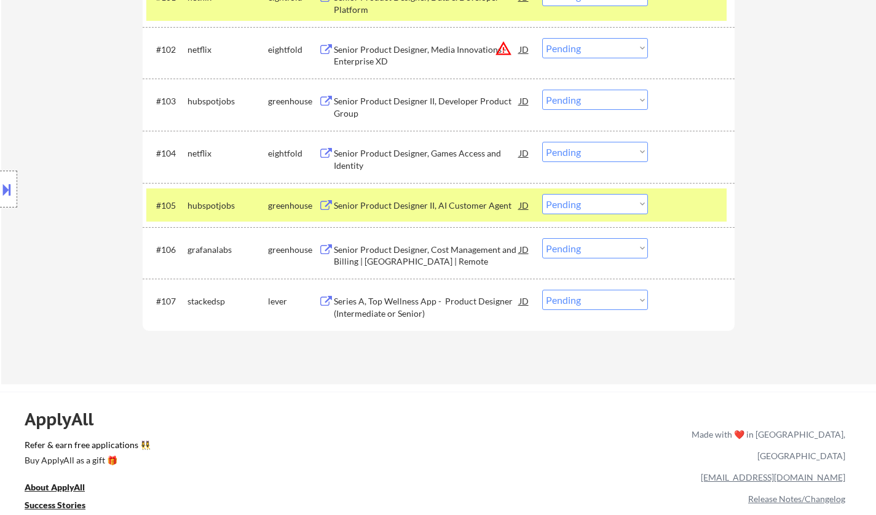
click at [418, 311] on div "Series A, Top Wellness App - Product Designer (Intermediate or Senior)" at bounding box center [427, 308] width 186 height 24
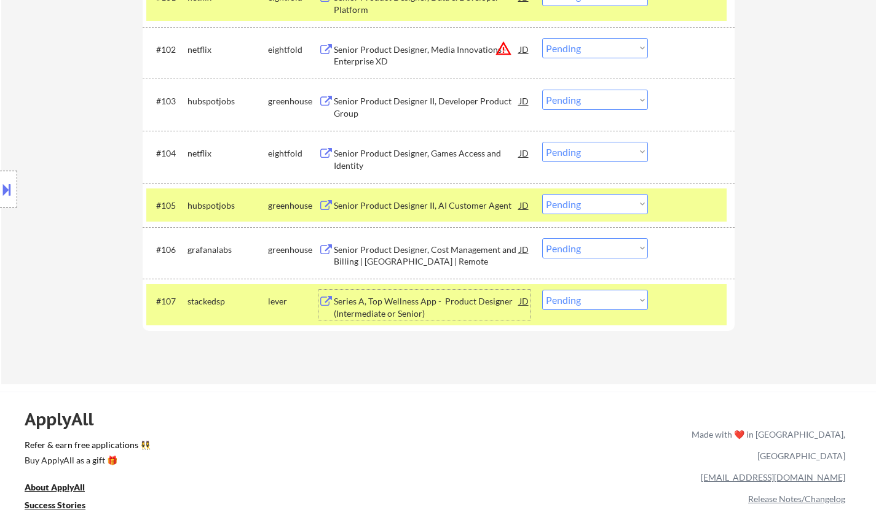
drag, startPoint x: 617, startPoint y: 297, endPoint x: 614, endPoint y: 306, distance: 9.7
click at [617, 297] on select "Choose an option... Pending Applied Excluded (Questions) Excluded (Expired) Exc…" at bounding box center [595, 300] width 106 height 20
select select ""applied""
click at [542, 290] on select "Choose an option... Pending Applied Excluded (Questions) Excluded (Expired) Exc…" at bounding box center [595, 300] width 106 height 20
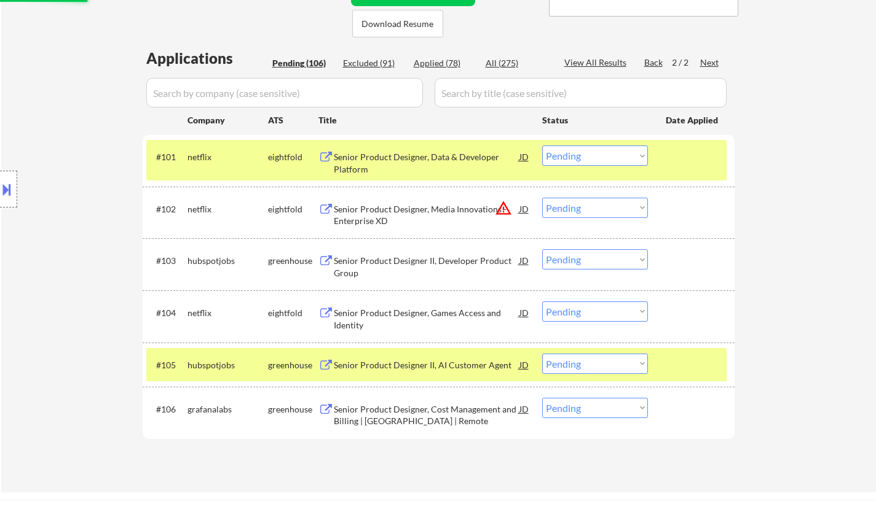
scroll to position [246, 0]
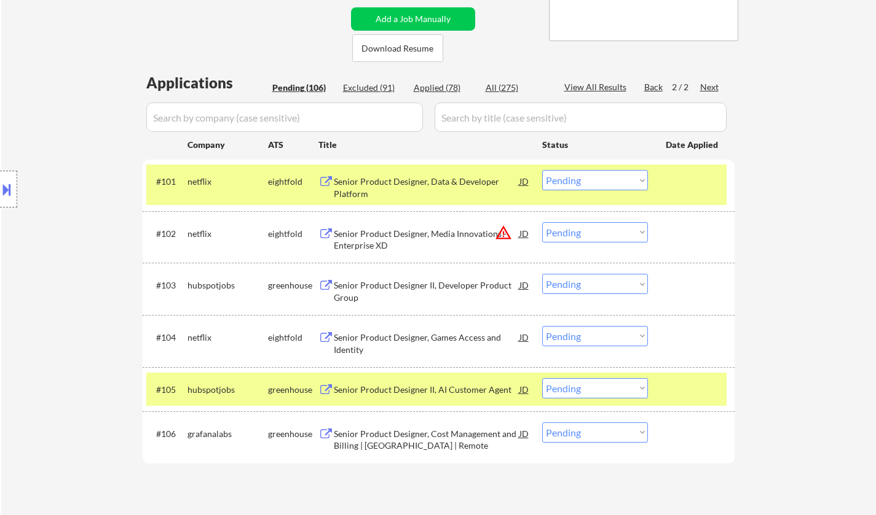
click at [415, 181] on div "Senior Product Designer, Data & Developer Platform" at bounding box center [427, 188] width 186 height 24
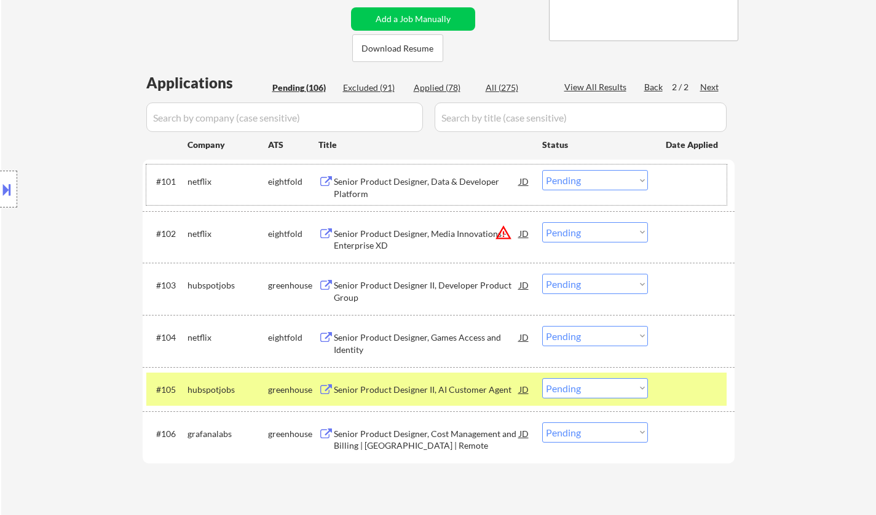
click at [591, 168] on div "#101 netflix eightfold Senior Product Designer, Data & Developer Platform JD Ch…" at bounding box center [436, 185] width 580 height 41
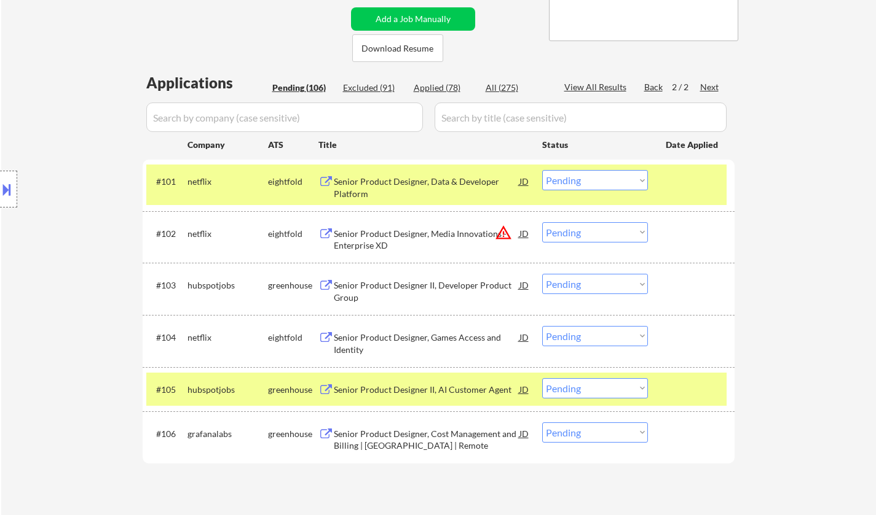
drag, startPoint x: 594, startPoint y: 182, endPoint x: 597, endPoint y: 187, distance: 6.3
click at [594, 182] on select "Choose an option... Pending Applied Excluded (Questions) Excluded (Expired) Exc…" at bounding box center [595, 180] width 106 height 20
click at [542, 170] on select "Choose an option... Pending Applied Excluded (Questions) Excluded (Expired) Exc…" at bounding box center [595, 180] width 106 height 20
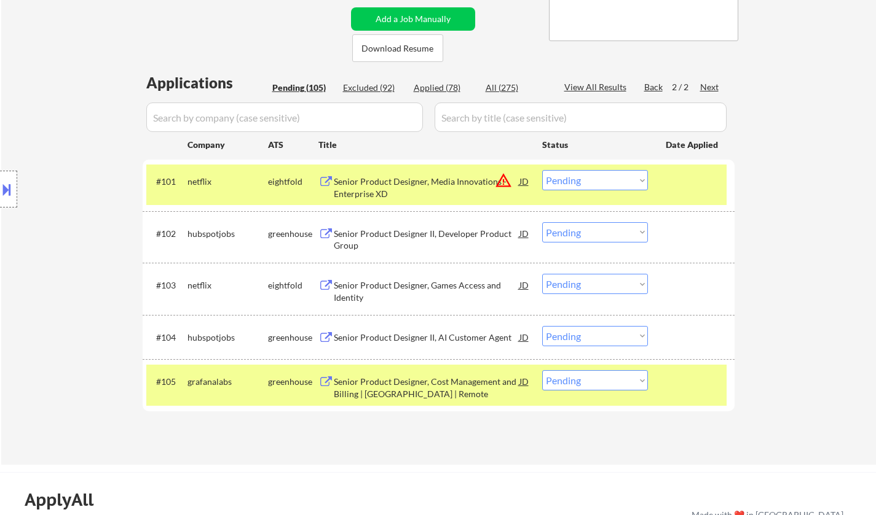
click at [407, 226] on div "Senior Product Designer II, Developer Product Group" at bounding box center [427, 236] width 186 height 29
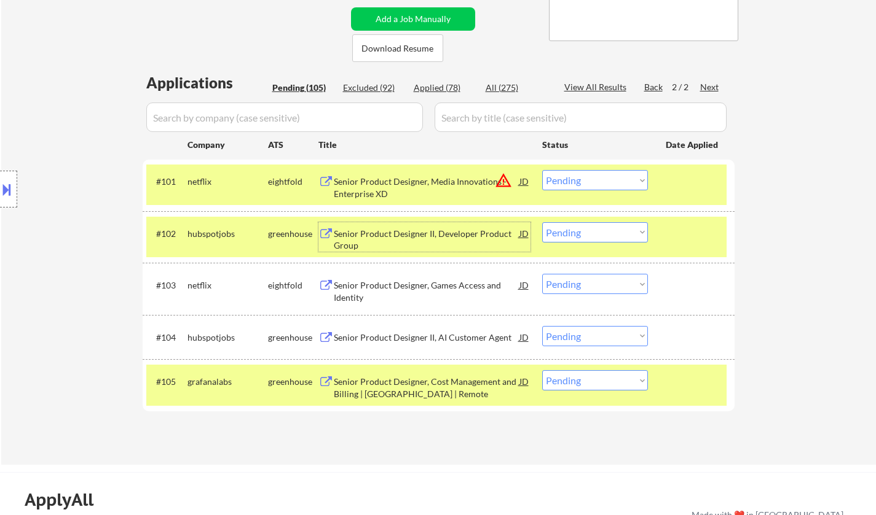
click at [419, 284] on div "Senior Product Designer, Games Access and Identity" at bounding box center [427, 292] width 186 height 24
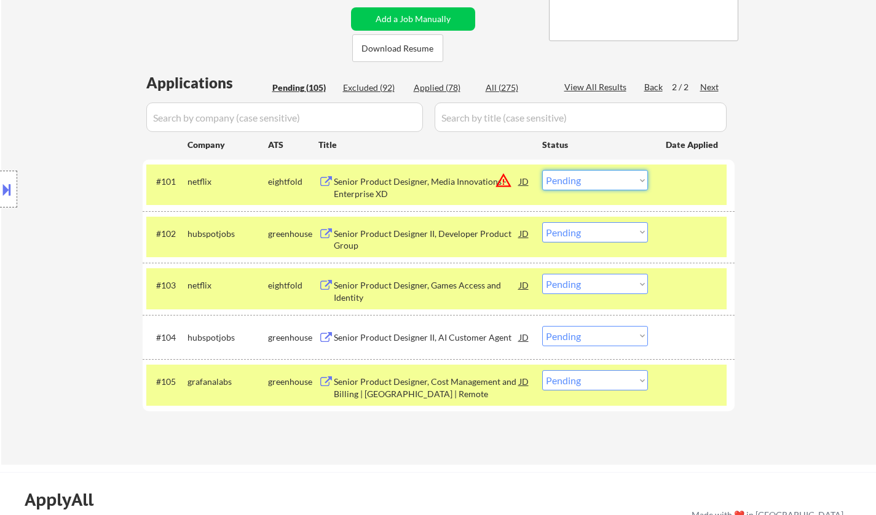
click at [597, 187] on select "Choose an option... Pending Applied Excluded (Questions) Excluded (Expired) Exc…" at bounding box center [595, 180] width 106 height 20
click at [542, 170] on select "Choose an option... Pending Applied Excluded (Questions) Excluded (Expired) Exc…" at bounding box center [595, 180] width 106 height 20
click at [434, 285] on div "Senior Product Designer, Games Access and Identity" at bounding box center [427, 292] width 186 height 24
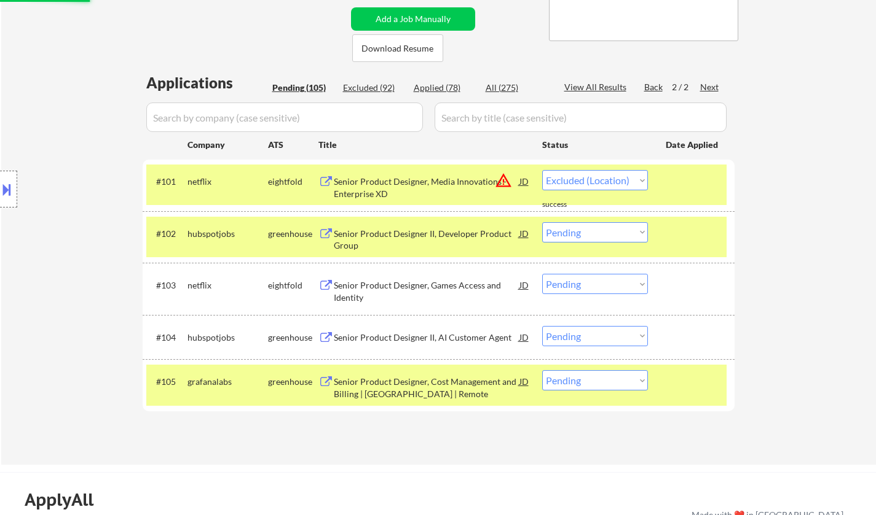
select select ""pending""
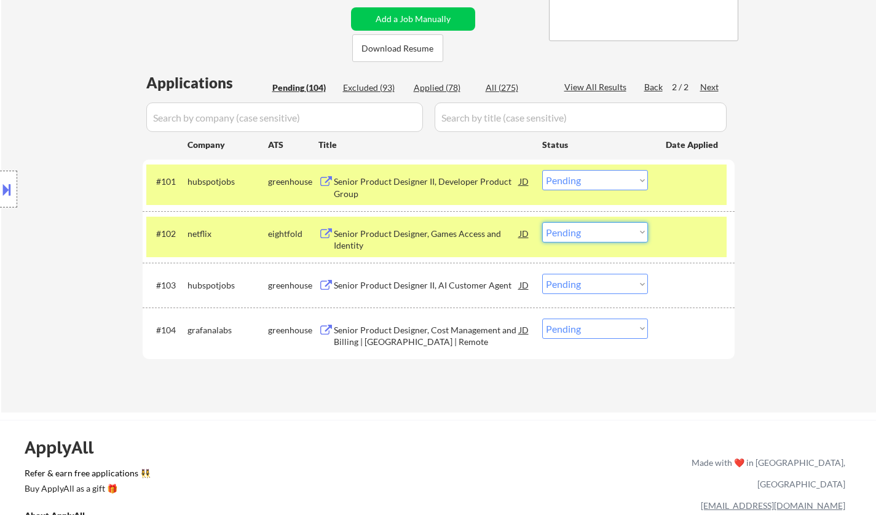
drag, startPoint x: 603, startPoint y: 229, endPoint x: 605, endPoint y: 237, distance: 8.1
click at [603, 229] on select "Choose an option... Pending Applied Excluded (Questions) Excluded (Expired) Exc…" at bounding box center [595, 232] width 106 height 20
click at [542, 222] on select "Choose an option... Pending Applied Excluded (Questions) Excluded (Expired) Exc…" at bounding box center [595, 232] width 106 height 20
select select ""pending""
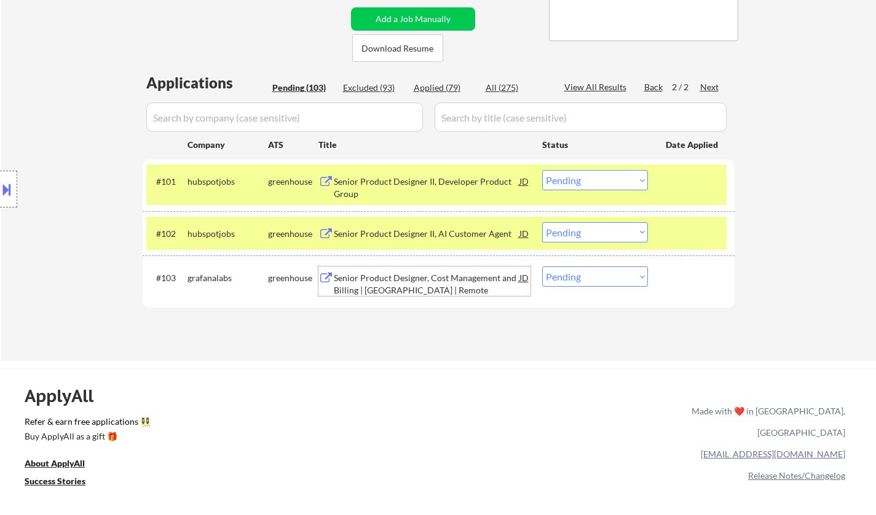
click at [391, 270] on div "Senior Product Designer, Cost Management and Billing | US | Remote" at bounding box center [427, 281] width 186 height 29
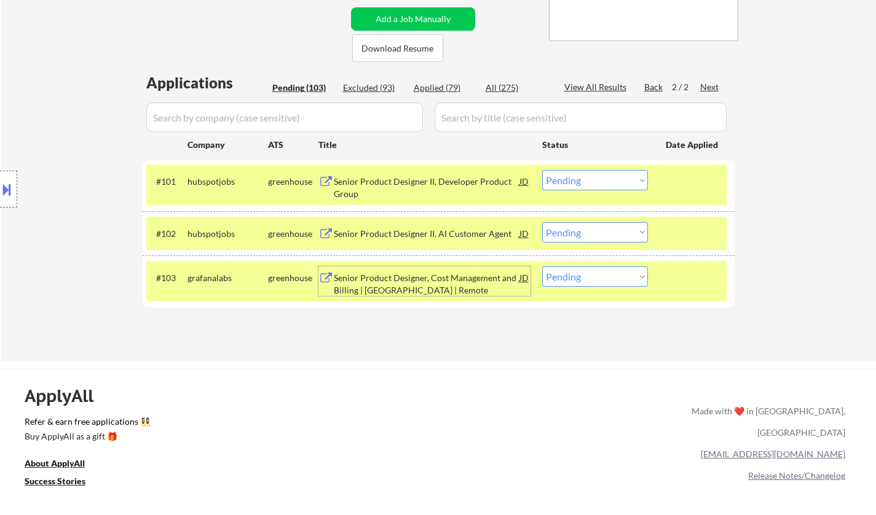
click at [617, 281] on select "Choose an option... Pending Applied Excluded (Questions) Excluded (Expired) Exc…" at bounding box center [595, 277] width 106 height 20
select select ""excluded""
click at [542, 267] on select "Choose an option... Pending Applied Excluded (Questions) Excluded (Expired) Exc…" at bounding box center [595, 277] width 106 height 20
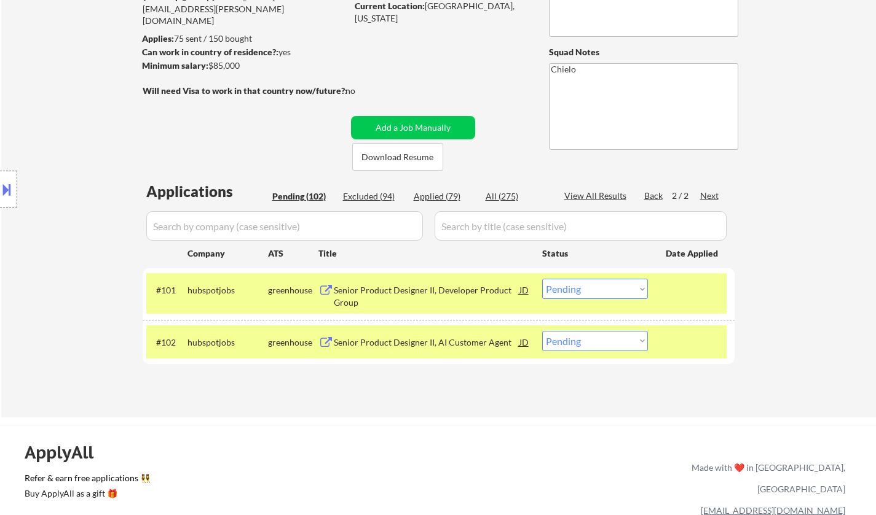
scroll to position [123, 0]
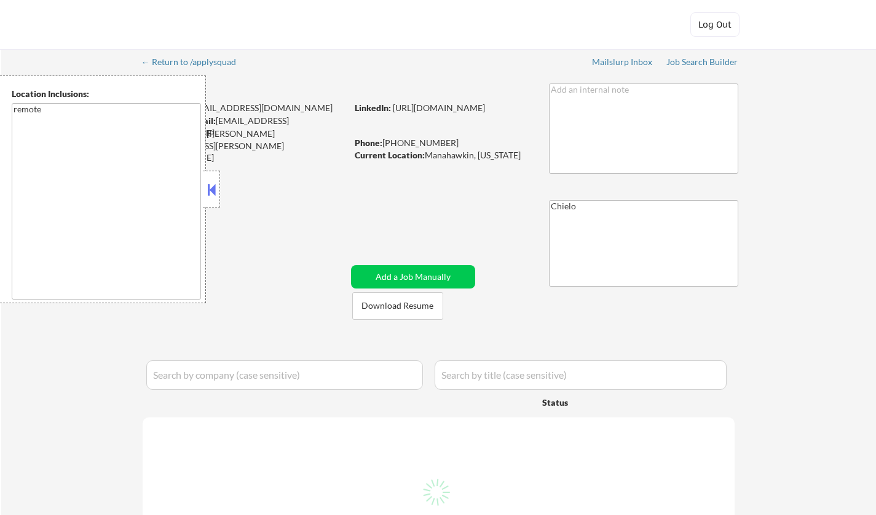
select select ""pending""
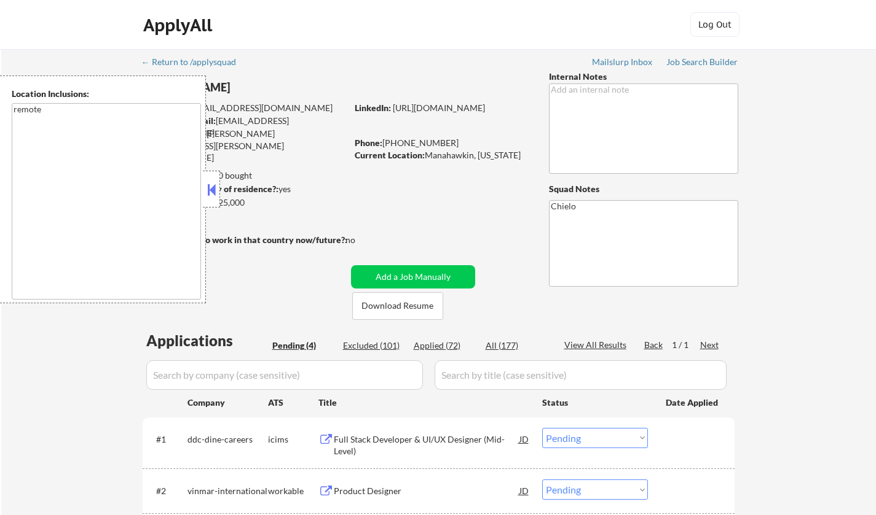
click at [207, 189] on button at bounding box center [212, 190] width 14 height 18
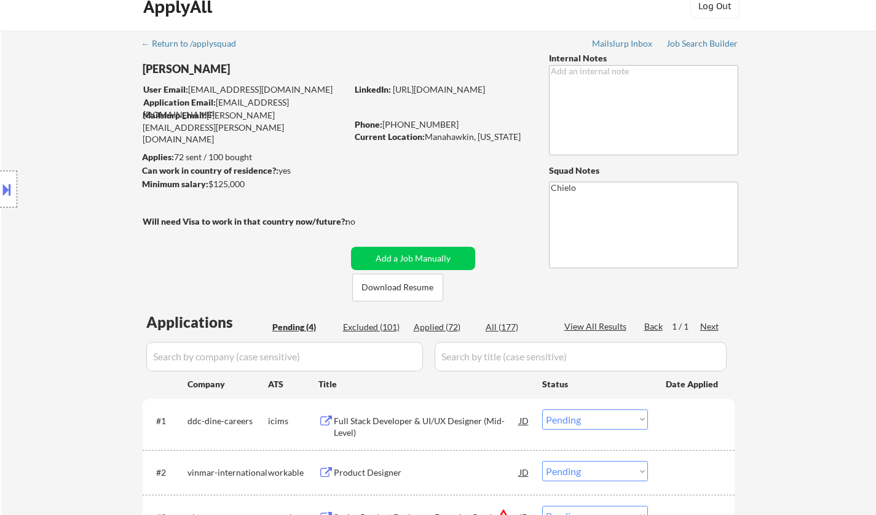
scroll to position [61, 0]
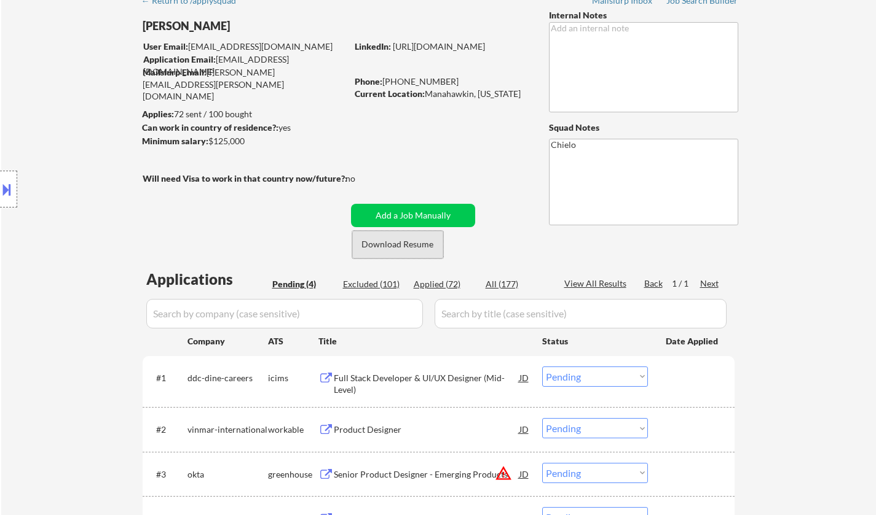
click at [395, 245] on button "Download Resume" at bounding box center [397, 245] width 91 height 28
click at [406, 246] on button "Download Resume" at bounding box center [397, 245] width 91 height 28
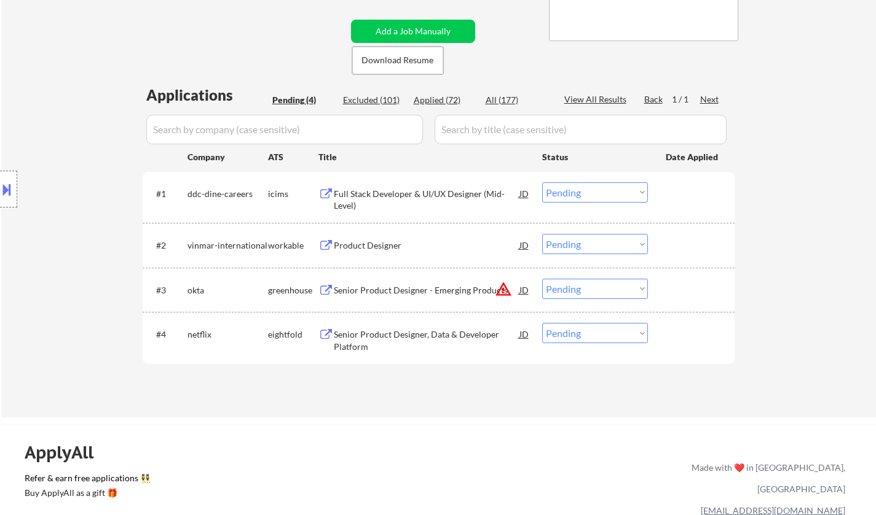
click at [375, 246] on div "Product Designer" at bounding box center [427, 246] width 186 height 12
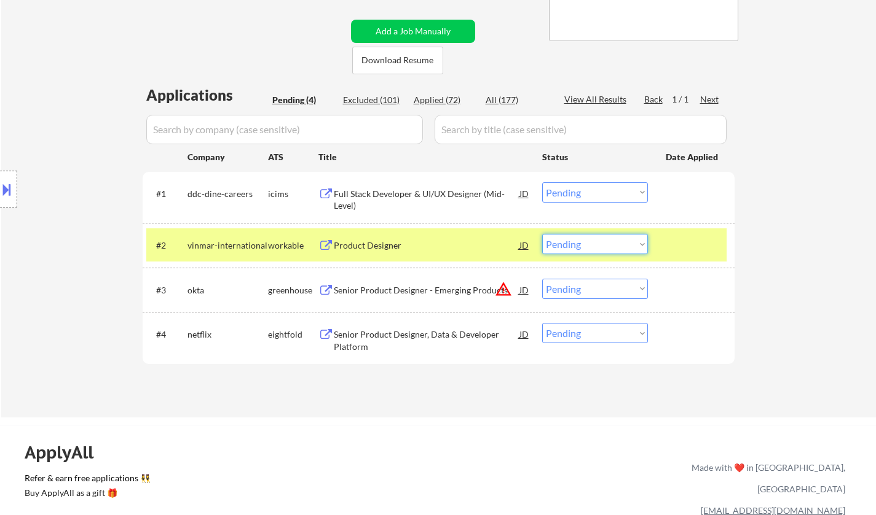
drag, startPoint x: 583, startPoint y: 243, endPoint x: 583, endPoint y: 252, distance: 9.2
click at [583, 243] on select "Choose an option... Pending Applied Excluded (Questions) Excluded (Expired) Exc…" at bounding box center [595, 244] width 106 height 20
click at [542, 234] on select "Choose an option... Pending Applied Excluded (Questions) Excluded (Expired) Exc…" at bounding box center [595, 244] width 106 height 20
select select ""pending""
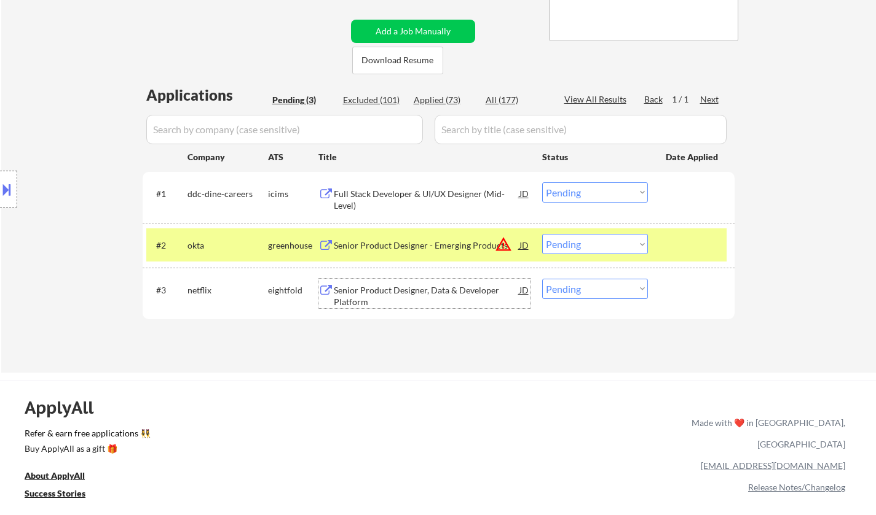
click at [396, 294] on div "Senior Product Designer, Data & Developer Platform" at bounding box center [427, 296] width 186 height 24
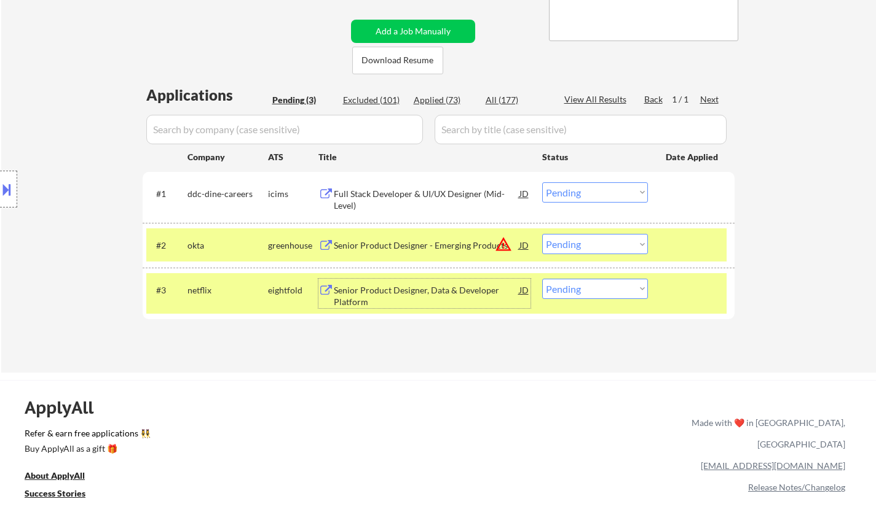
click at [562, 292] on select "Choose an option... Pending Applied Excluded (Questions) Excluded (Expired) Exc…" at bounding box center [595, 289] width 106 height 20
select select ""applied""
click at [542, 279] on select "Choose an option... Pending Applied Excluded (Questions) Excluded (Expired) Exc…" at bounding box center [595, 289] width 106 height 20
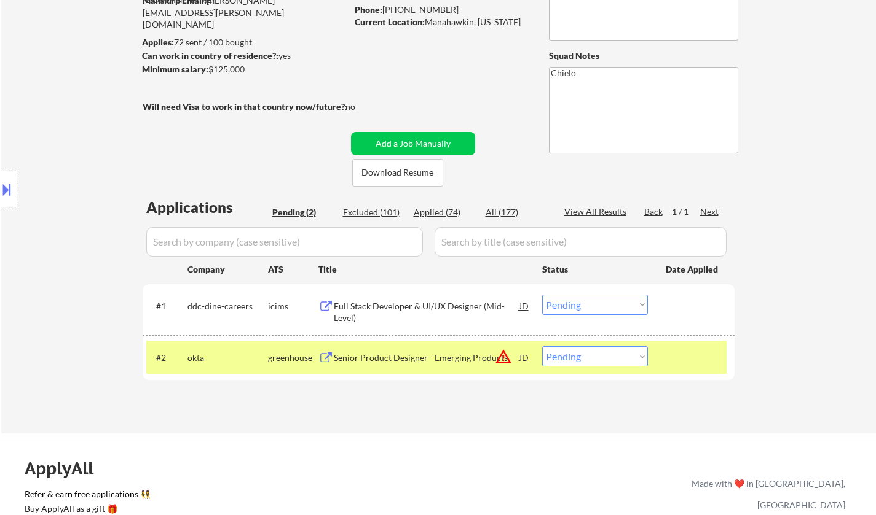
scroll to position [184, 0]
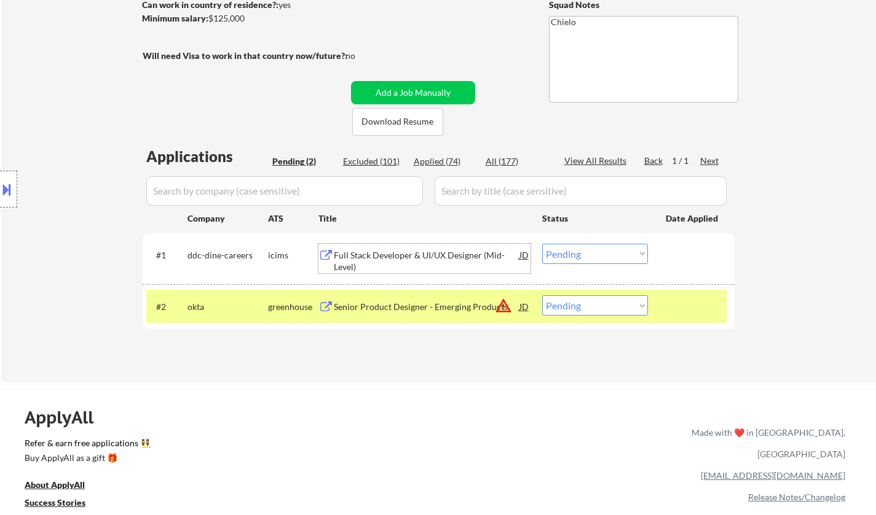
click at [428, 257] on div "Full Stack Developer & UI/UX Designer (Mid-Level)" at bounding box center [427, 261] width 186 height 24
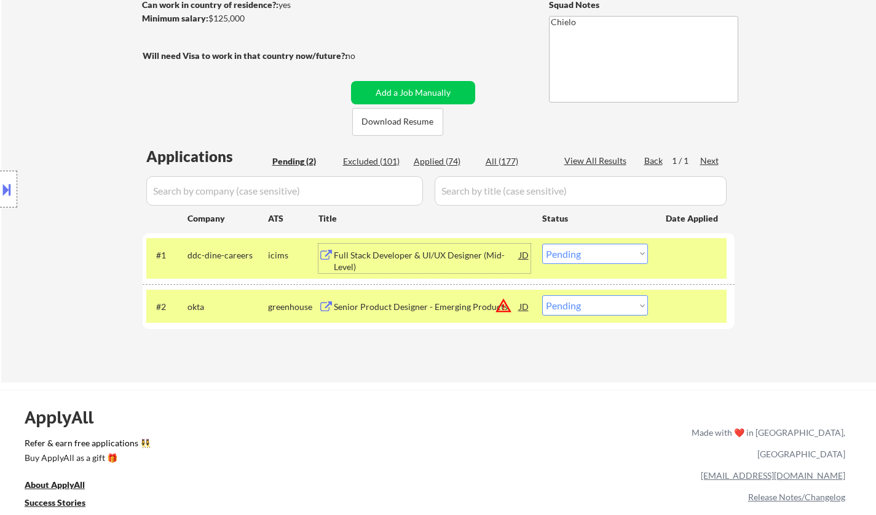
click at [601, 259] on select "Choose an option... Pending Applied Excluded (Questions) Excluded (Expired) Exc…" at bounding box center [595, 254] width 106 height 20
click at [542, 244] on select "Choose an option... Pending Applied Excluded (Questions) Excluded (Expired) Exc…" at bounding box center [595, 254] width 106 height 20
select select ""pending""
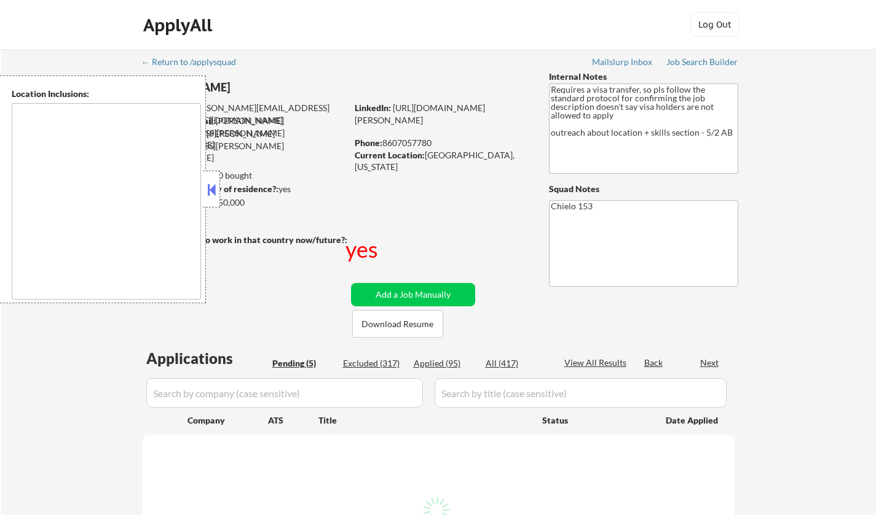
click at [211, 187] on button at bounding box center [212, 190] width 14 height 18
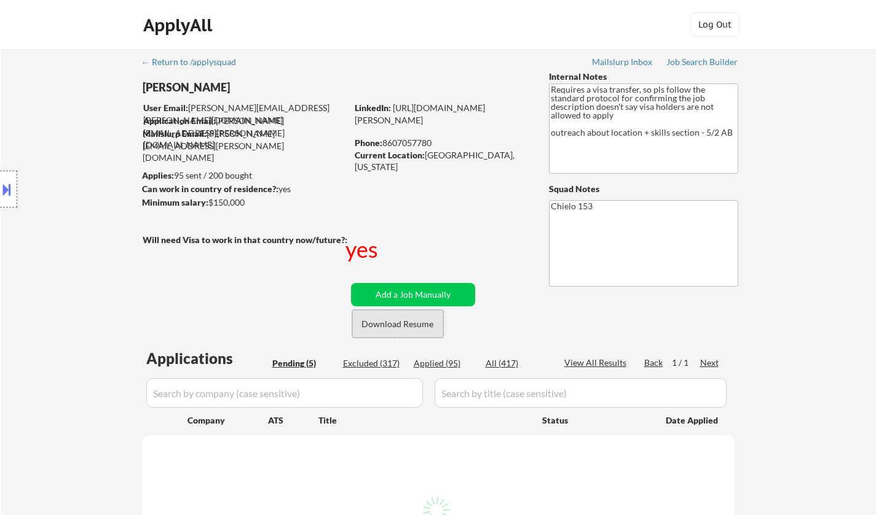
click at [396, 322] on button "Download Resume" at bounding box center [397, 324] width 91 height 28
select select ""pending""
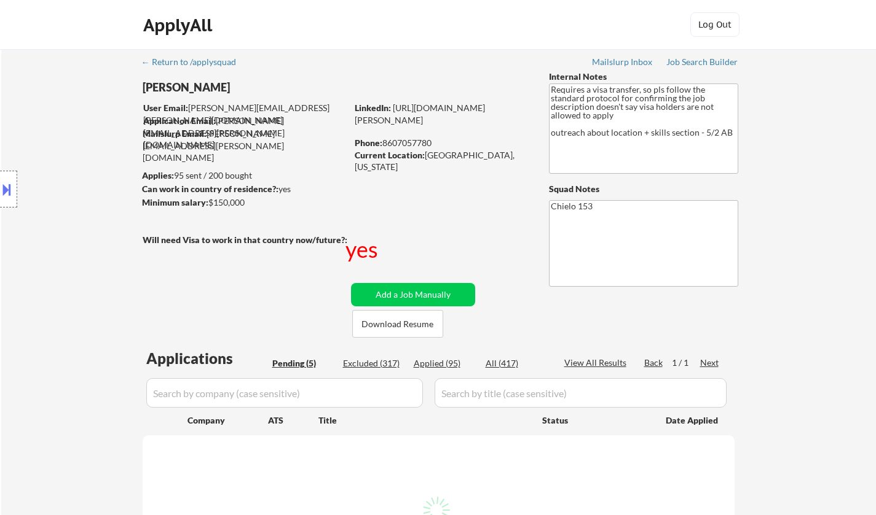
select select ""pending""
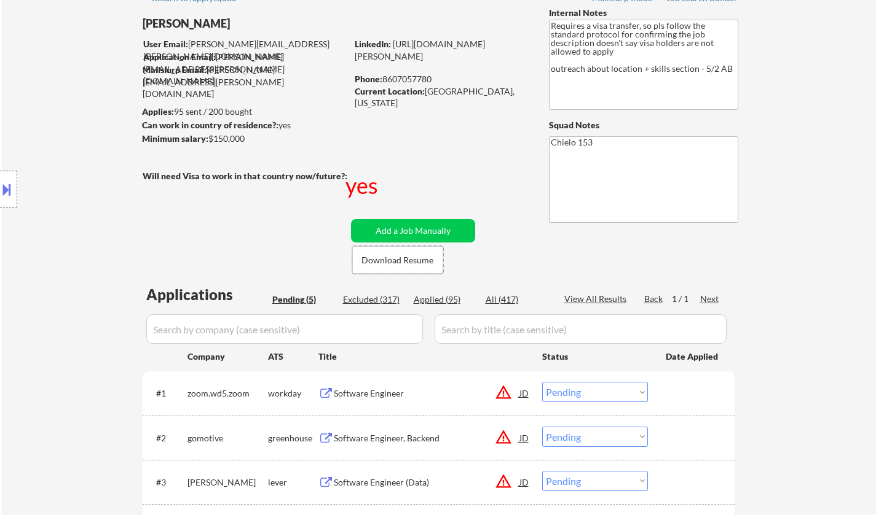
scroll to position [246, 0]
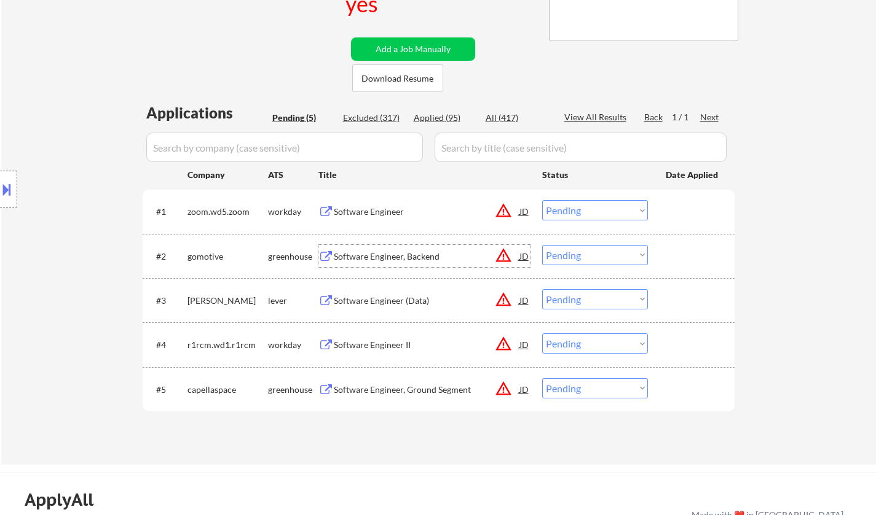
click at [387, 249] on div "Software Engineer, Backend" at bounding box center [427, 256] width 186 height 22
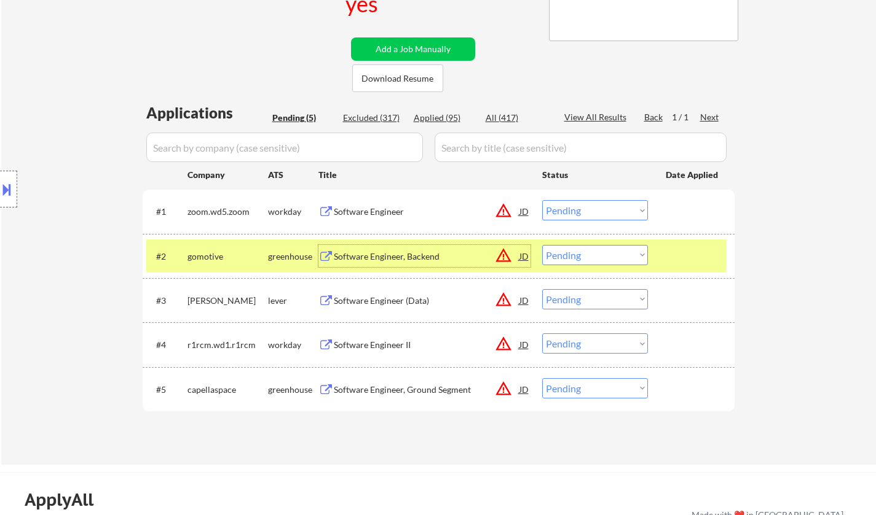
drag, startPoint x: 590, startPoint y: 250, endPoint x: 597, endPoint y: 258, distance: 10.1
click at [590, 250] on select "Choose an option... Pending Applied Excluded (Questions) Excluded (Expired) Exc…" at bounding box center [595, 255] width 106 height 20
click at [542, 245] on select "Choose an option... Pending Applied Excluded (Questions) Excluded (Expired) Exc…" at bounding box center [595, 255] width 106 height 20
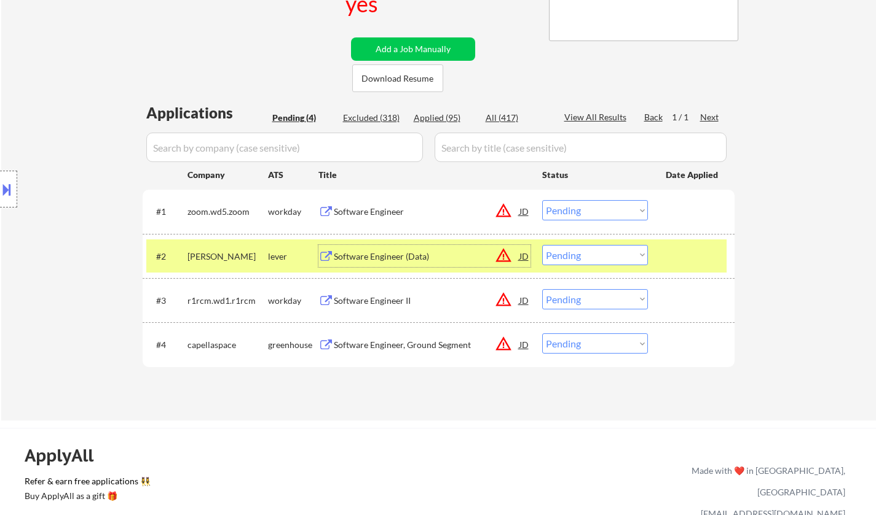
click at [367, 256] on div "Software Engineer (Data)" at bounding box center [427, 257] width 186 height 12
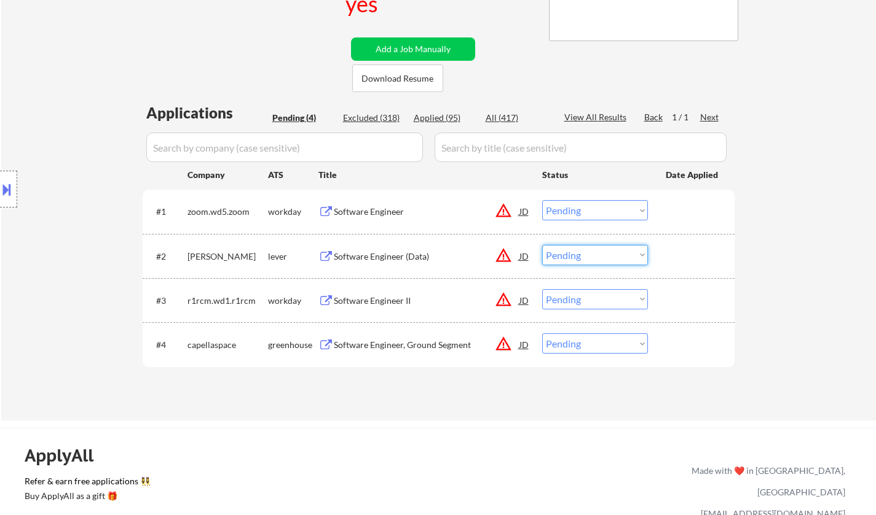
drag, startPoint x: 598, startPoint y: 250, endPoint x: 603, endPoint y: 261, distance: 11.8
click at [598, 250] on select "Choose an option... Pending Applied Excluded (Questions) Excluded (Expired) Exc…" at bounding box center [595, 255] width 106 height 20
click at [542, 245] on select "Choose an option... Pending Applied Excluded (Questions) Excluded (Expired) Exc…" at bounding box center [595, 255] width 106 height 20
select select ""pending""
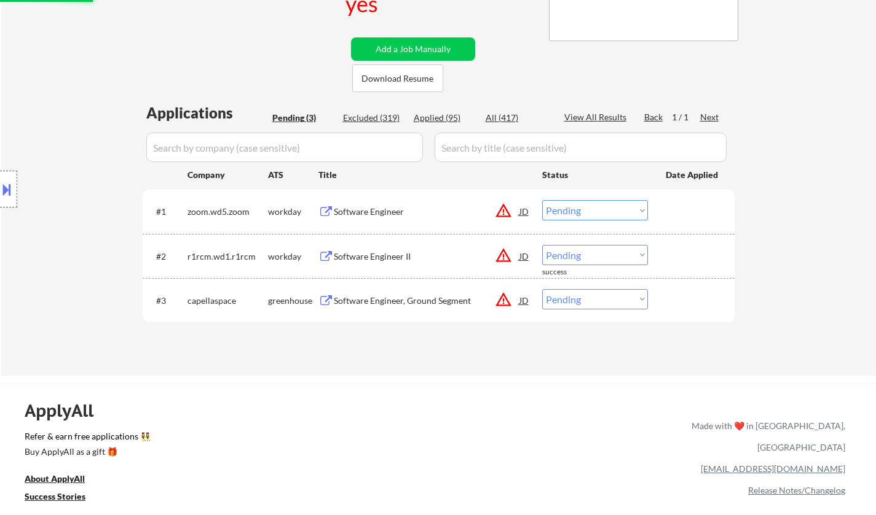
click at [2, 195] on button at bounding box center [7, 189] width 14 height 20
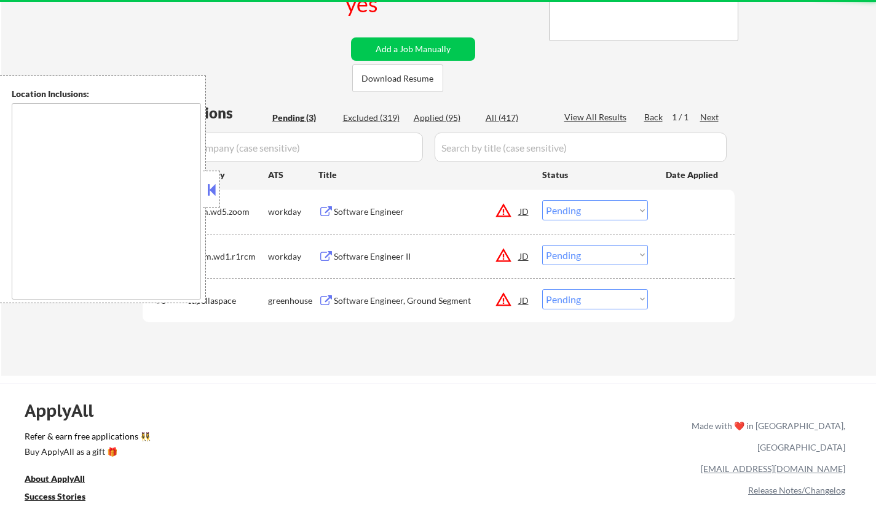
click at [213, 187] on button at bounding box center [212, 190] width 14 height 18
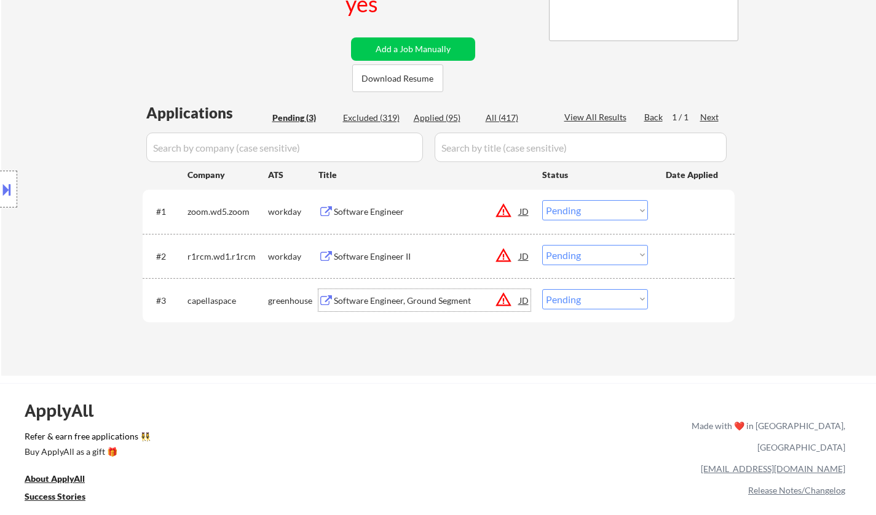
click at [400, 301] on div "Software Engineer, Ground Segment" at bounding box center [427, 301] width 186 height 12
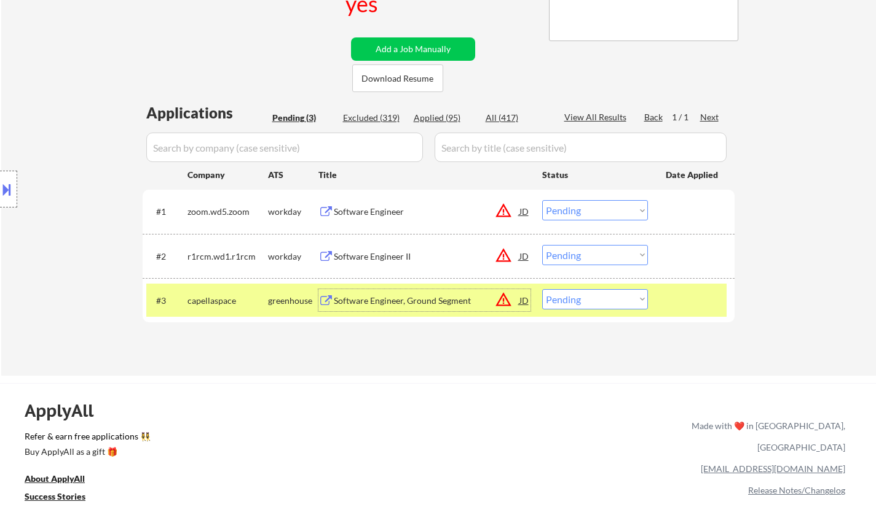
click at [524, 297] on div "JD" at bounding box center [524, 300] width 12 height 22
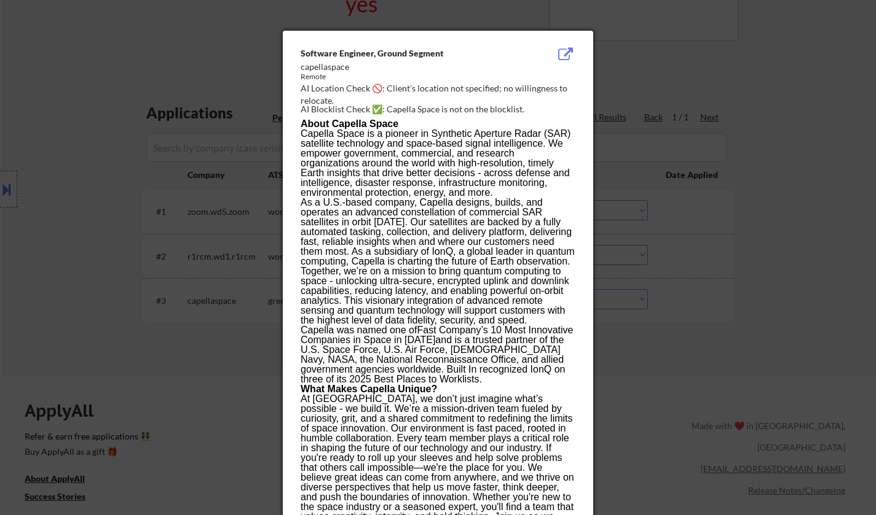
click at [672, 378] on div at bounding box center [438, 257] width 876 height 515
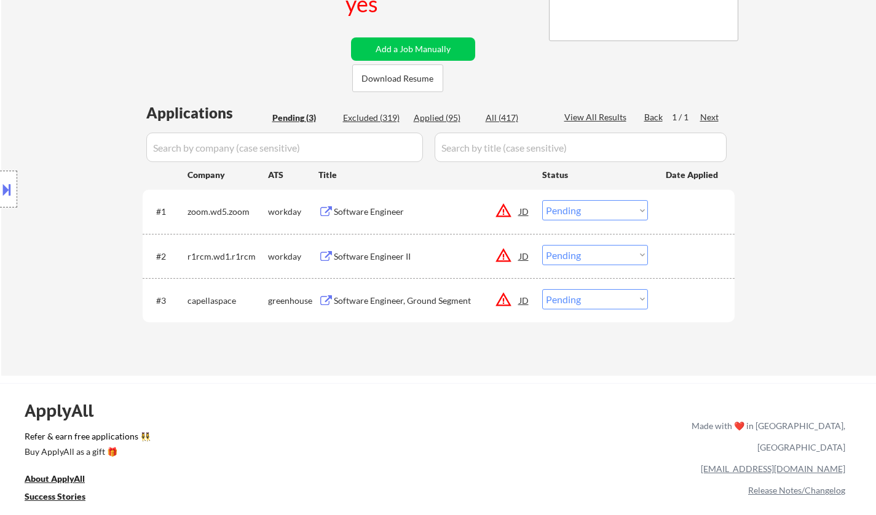
click at [599, 308] on select "Choose an option... Pending Applied Excluded (Questions) Excluded (Expired) Exc…" at bounding box center [595, 299] width 106 height 20
select select ""excluded__expired_""
click at [542, 289] on select "Choose an option... Pending Applied Excluded (Questions) Excluded (Expired) Exc…" at bounding box center [595, 299] width 106 height 20
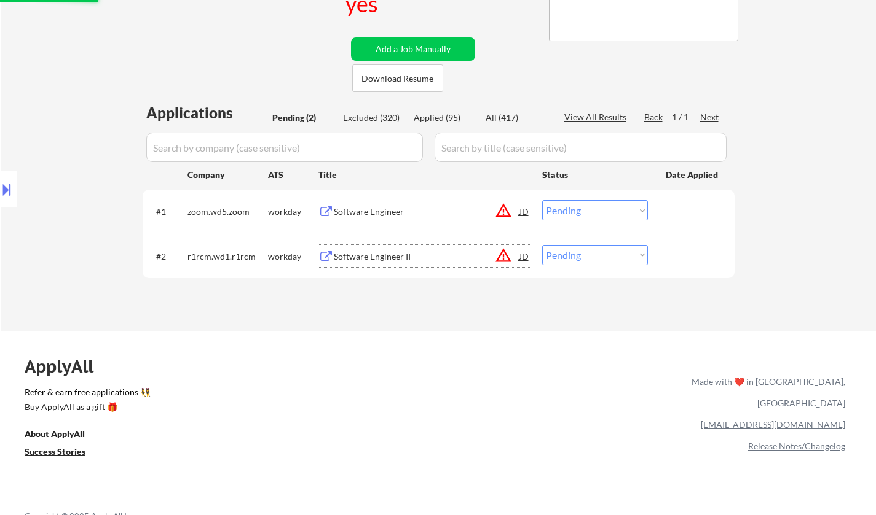
click at [376, 253] on div "Software Engineer II" at bounding box center [427, 257] width 186 height 12
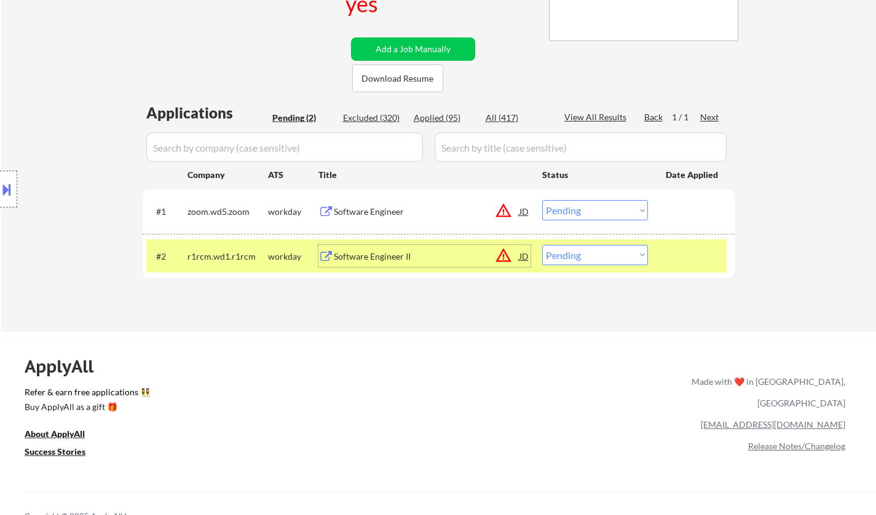
drag, startPoint x: 612, startPoint y: 251, endPoint x: 619, endPoint y: 261, distance: 12.8
click at [612, 251] on select "Choose an option... Pending Applied Excluded (Questions) Excluded (Expired) Exc…" at bounding box center [595, 255] width 106 height 20
select select ""excluded__salary_""
click at [542, 245] on select "Choose an option... Pending Applied Excluded (Questions) Excluded (Expired) Exc…" at bounding box center [595, 255] width 106 height 20
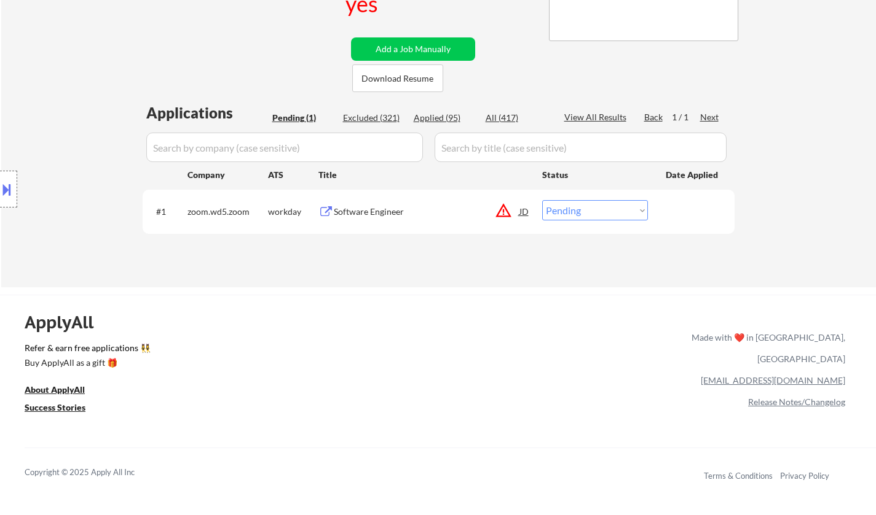
click at [354, 212] on div "Software Engineer" at bounding box center [427, 212] width 186 height 12
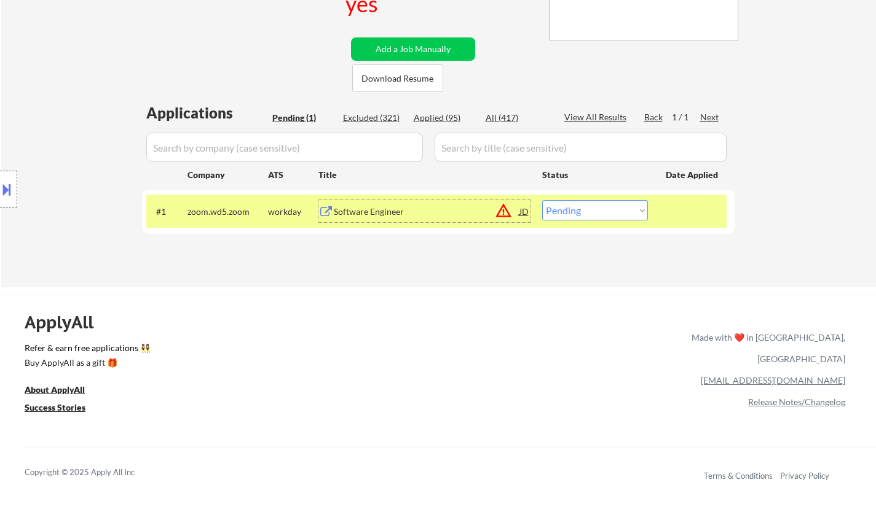
click at [601, 213] on select "Choose an option... Pending Applied Excluded (Questions) Excluded (Expired) Exc…" at bounding box center [595, 210] width 106 height 20
click at [528, 208] on div "JD" at bounding box center [524, 211] width 12 height 22
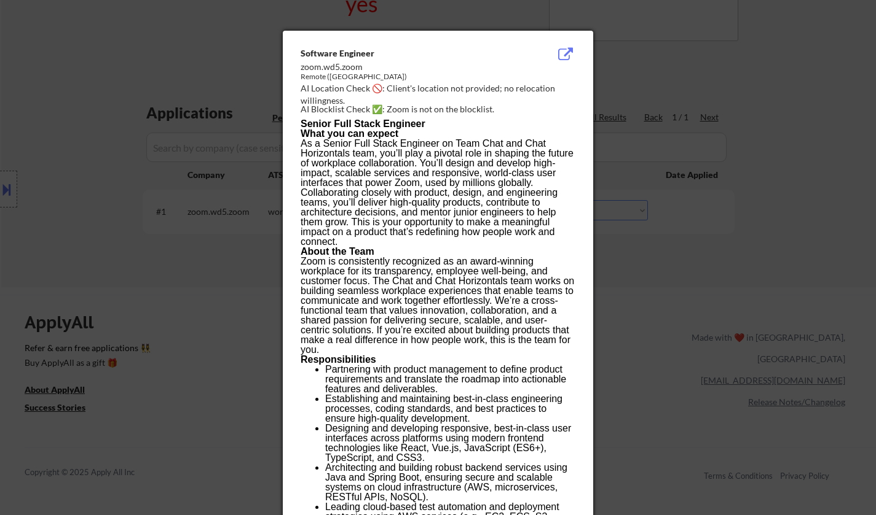
click at [657, 305] on div at bounding box center [438, 257] width 876 height 515
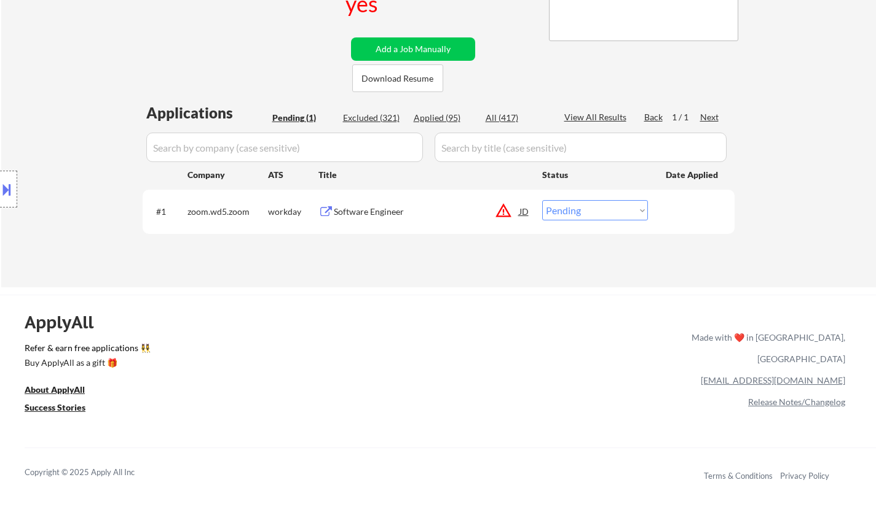
drag, startPoint x: 577, startPoint y: 212, endPoint x: 584, endPoint y: 216, distance: 8.2
click at [577, 212] on select "Choose an option... Pending Applied Excluded (Questions) Excluded (Expired) Exc…" at bounding box center [595, 210] width 106 height 20
select select ""applied""
click at [542, 200] on select "Choose an option... Pending Applied Excluded (Questions) Excluded (Expired) Exc…" at bounding box center [595, 210] width 106 height 20
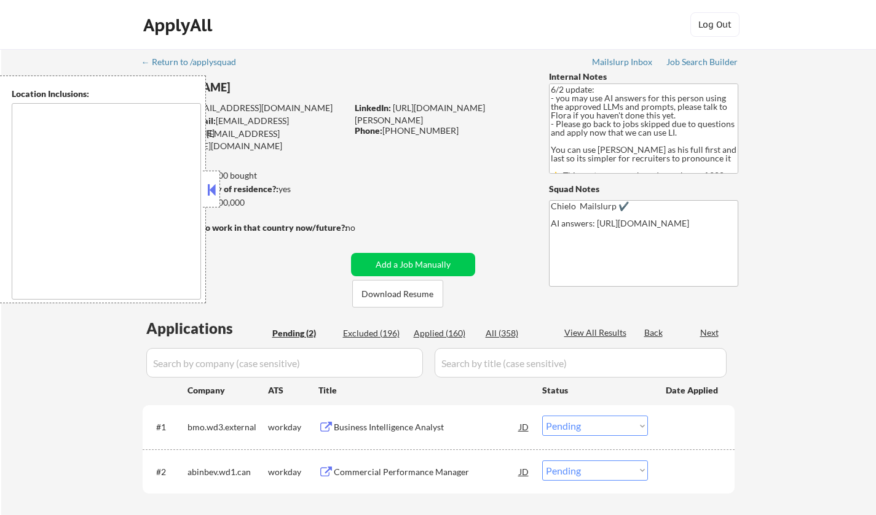
select select ""pending""
type textarea "[GEOGRAPHIC_DATA], [GEOGRAPHIC_DATA] [GEOGRAPHIC_DATA], [GEOGRAPHIC_DATA] [GEOG…"
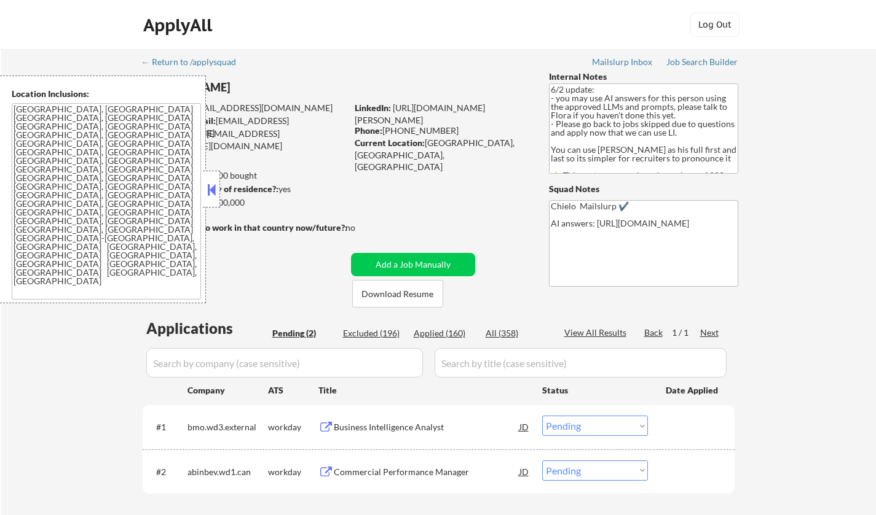
click at [211, 183] on button at bounding box center [212, 190] width 14 height 18
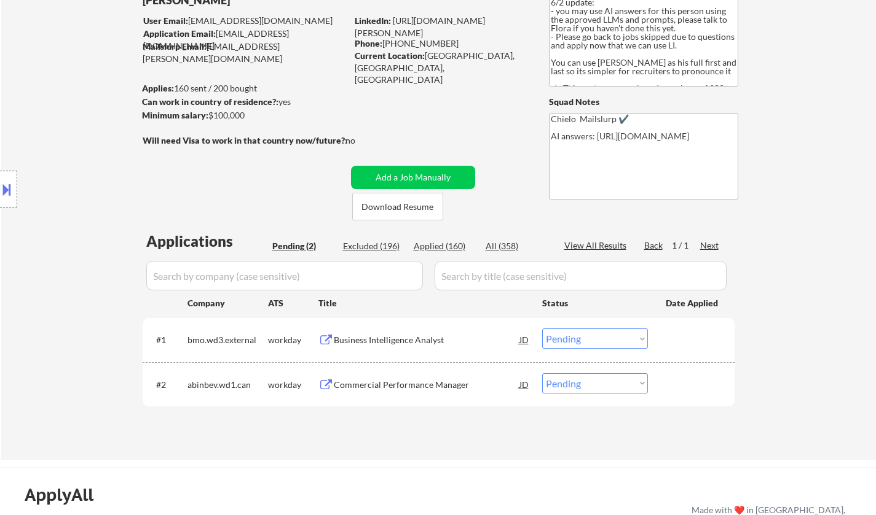
scroll to position [123, 0]
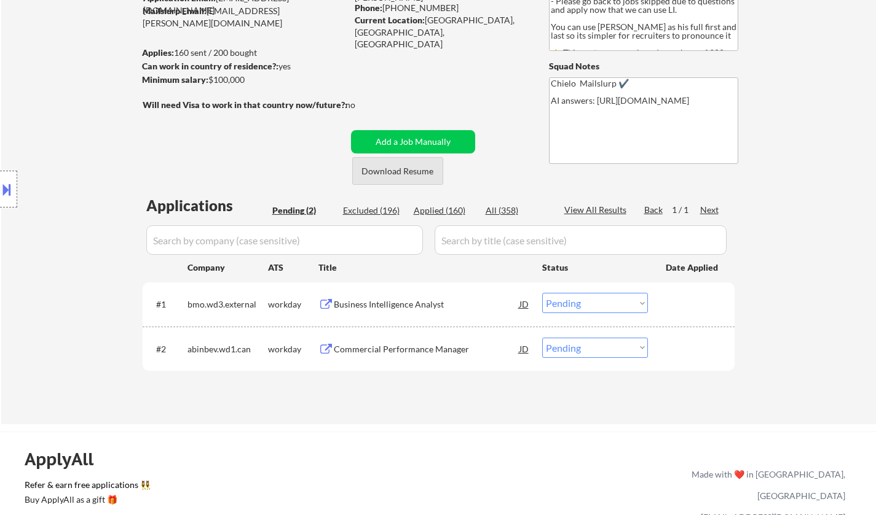
click at [386, 169] on button "Download Resume" at bounding box center [397, 171] width 91 height 28
click at [388, 305] on div "Business Intelligence Analyst" at bounding box center [427, 305] width 186 height 12
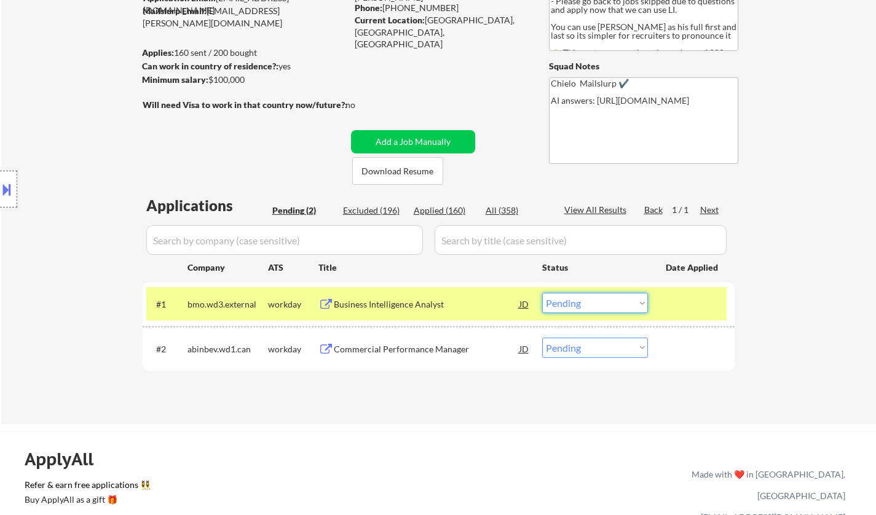
click at [622, 307] on select "Choose an option... Pending Applied Excluded (Questions) Excluded (Expired) Exc…" at bounding box center [595, 303] width 106 height 20
click at [542, 293] on select "Choose an option... Pending Applied Excluded (Questions) Excluded (Expired) Exc…" at bounding box center [595, 303] width 106 height 20
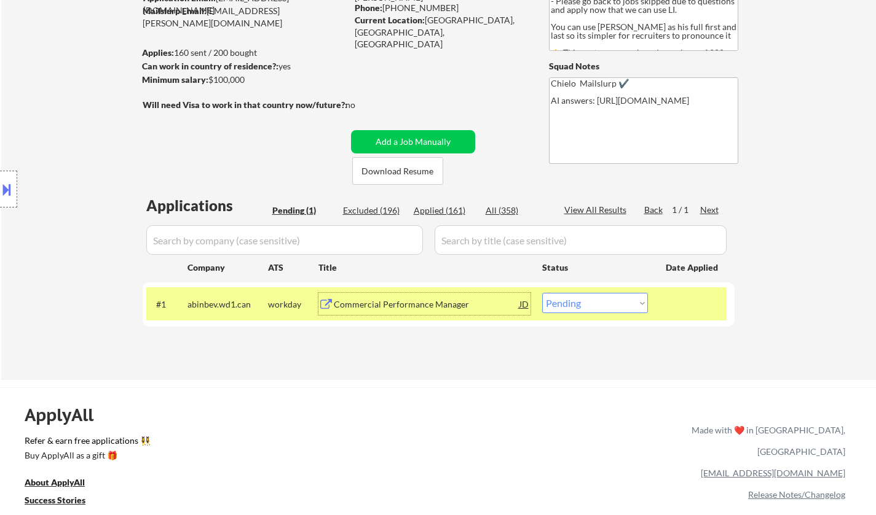
click at [382, 309] on div "Commercial Performance Manager" at bounding box center [427, 305] width 186 height 12
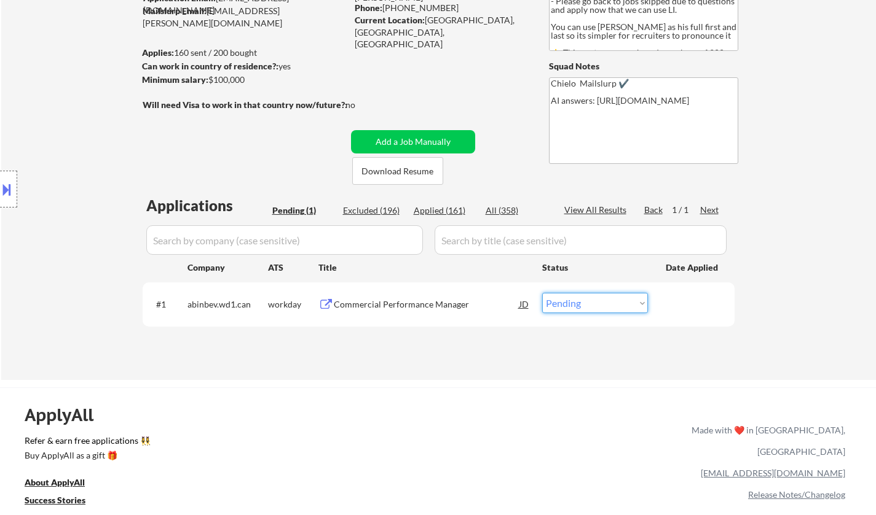
drag, startPoint x: 597, startPoint y: 305, endPoint x: 603, endPoint y: 311, distance: 8.7
click at [597, 307] on select "Choose an option... Pending Applied Excluded (Questions) Excluded (Expired) Exc…" at bounding box center [595, 303] width 106 height 20
select select ""excluded__bad_match_""
click at [542, 293] on select "Choose an option... Pending Applied Excluded (Questions) Excluded (Expired) Exc…" at bounding box center [595, 303] width 106 height 20
